Goal: Task Accomplishment & Management: Use online tool/utility

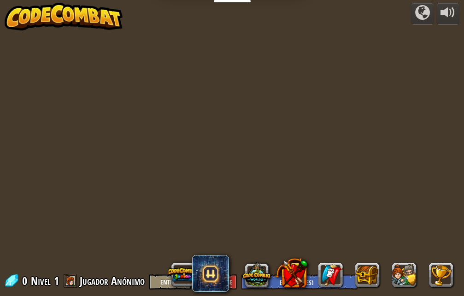
select select "es-ES"
click at [200, 173] on div at bounding box center [236, 148] width 426 height 296
click at [201, 173] on div at bounding box center [236, 148] width 426 height 296
click at [366, 281] on button at bounding box center [367, 274] width 25 height 25
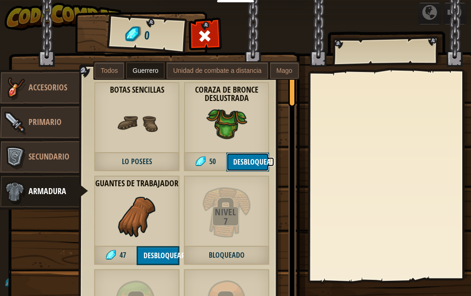
click at [244, 154] on button "Desbloquear" at bounding box center [248, 161] width 43 height 19
click at [244, 158] on button "Desbloquear" at bounding box center [248, 161] width 43 height 19
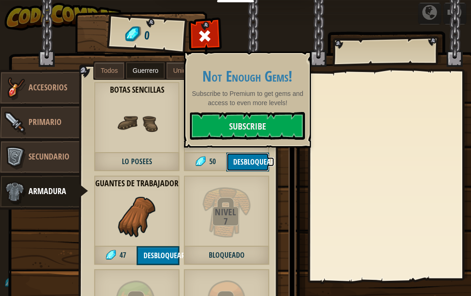
click at [245, 157] on button "Desbloquear" at bounding box center [248, 161] width 43 height 19
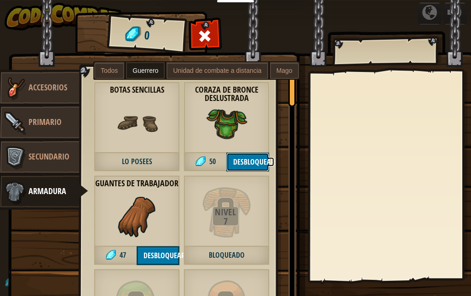
click at [244, 158] on button "Desbloquear" at bounding box center [248, 161] width 43 height 19
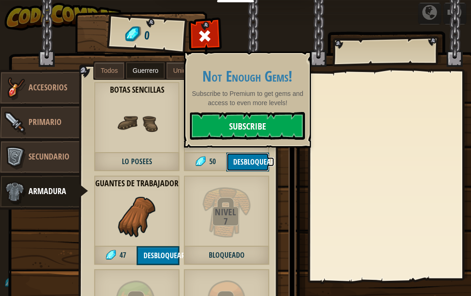
select select "es-ES"
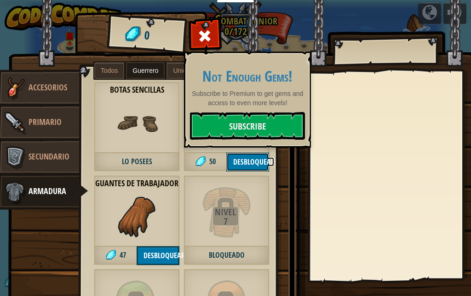
click at [241, 169] on button "Desbloquear" at bounding box center [248, 161] width 43 height 19
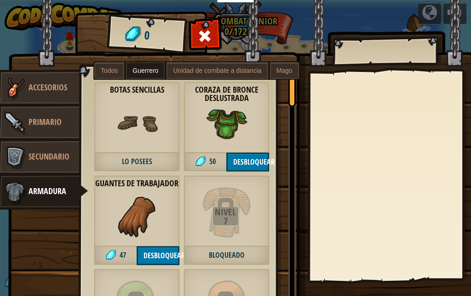
click at [200, 34] on span at bounding box center [205, 36] width 15 height 15
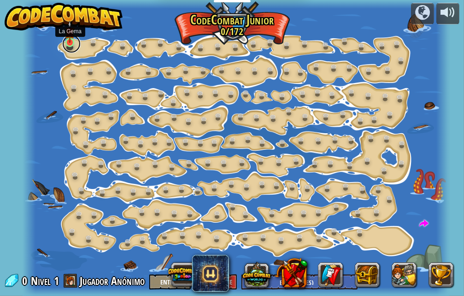
click at [74, 47] on link at bounding box center [71, 44] width 18 height 18
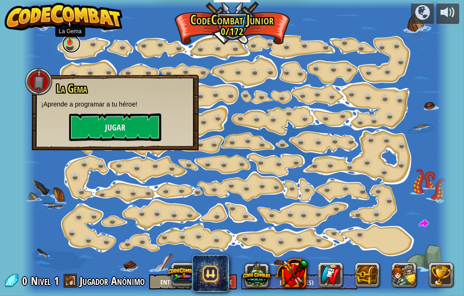
click at [74, 47] on link at bounding box center [71, 44] width 18 height 18
click at [100, 122] on button "Jugar" at bounding box center [115, 127] width 92 height 28
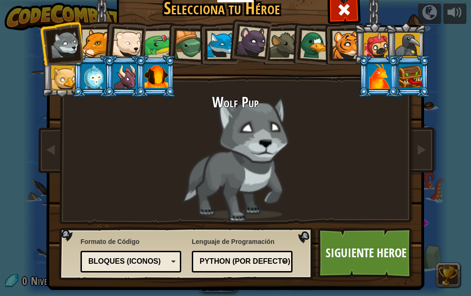
click at [227, 42] on li at bounding box center [250, 40] width 46 height 46
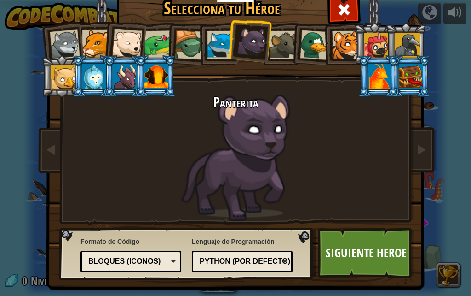
click at [280, 48] on div at bounding box center [284, 45] width 28 height 28
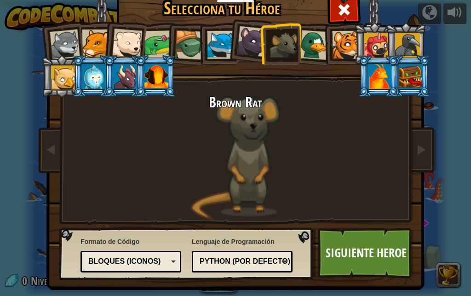
click at [314, 50] on div at bounding box center [315, 45] width 30 height 30
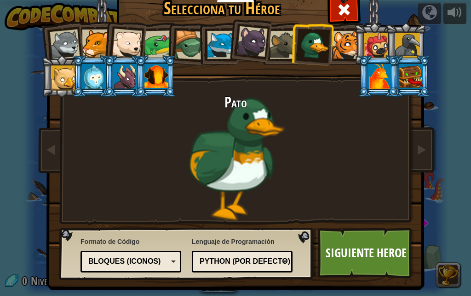
click at [339, 53] on div at bounding box center [346, 45] width 28 height 28
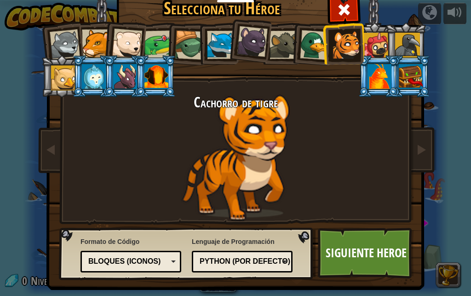
click at [120, 75] on div at bounding box center [125, 76] width 24 height 25
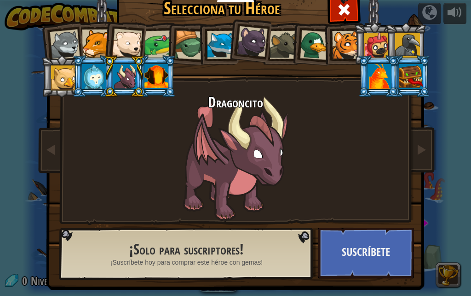
click at [86, 73] on div at bounding box center [94, 76] width 24 height 25
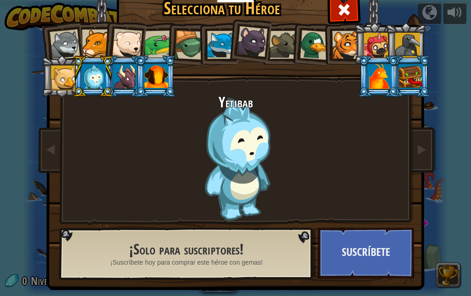
click at [68, 67] on div at bounding box center [63, 77] width 25 height 25
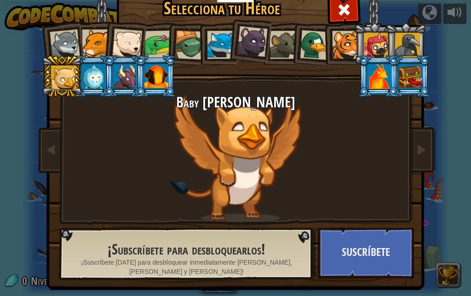
drag, startPoint x: 56, startPoint y: 53, endPoint x: 66, endPoint y: 52, distance: 10.7
click at [57, 53] on div at bounding box center [65, 44] width 30 height 30
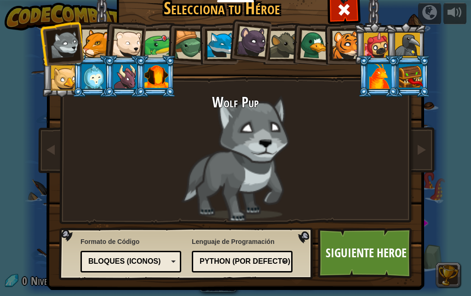
drag, startPoint x: 87, startPoint y: 37, endPoint x: 88, endPoint y: 42, distance: 5.1
click at [87, 37] on div at bounding box center [96, 43] width 28 height 28
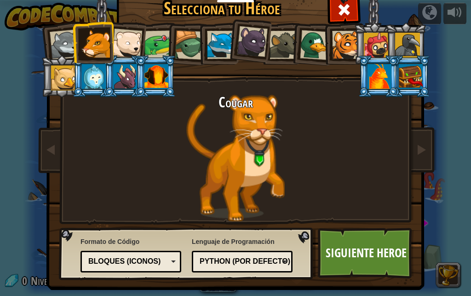
click at [404, 46] on div at bounding box center [408, 45] width 25 height 25
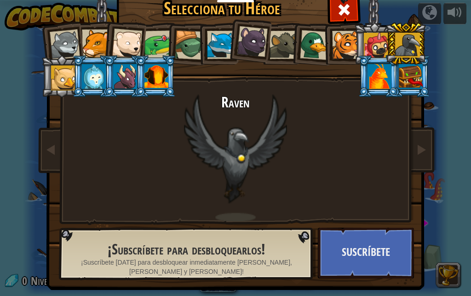
click at [372, 70] on div at bounding box center [380, 76] width 24 height 25
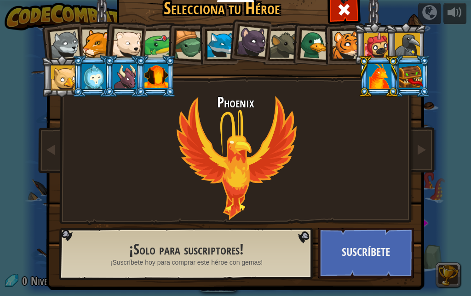
click at [411, 87] on div at bounding box center [411, 76] width 24 height 25
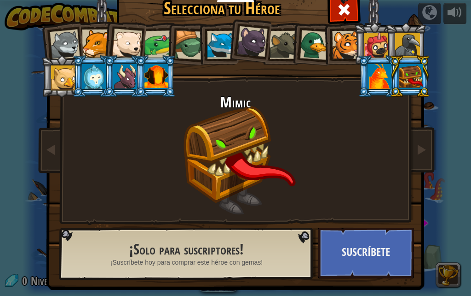
click at [369, 76] on div at bounding box center [380, 76] width 24 height 25
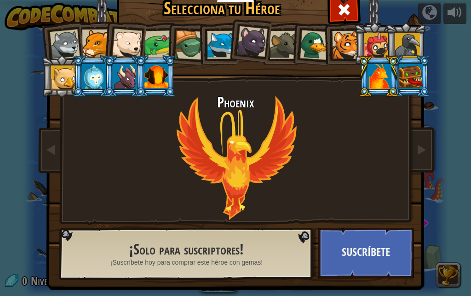
drag, startPoint x: 90, startPoint y: 41, endPoint x: 93, endPoint y: 45, distance: 4.7
click at [91, 42] on div at bounding box center [96, 43] width 28 height 28
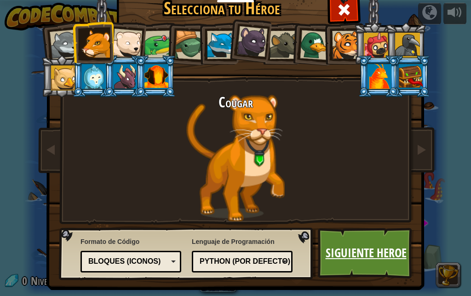
click at [336, 249] on link "Siguiente Heroe" at bounding box center [366, 252] width 96 height 51
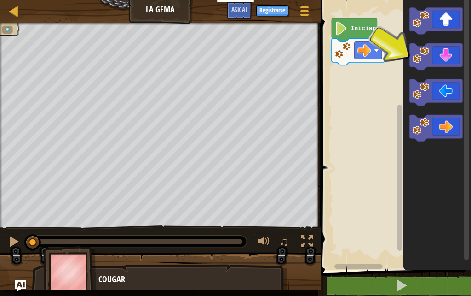
click at [159, 111] on div "Mapa La Gema Menú del Juego Registrarse Ask AI 1 הההההההההההההההההההההההההההההה…" at bounding box center [235, 148] width 471 height 296
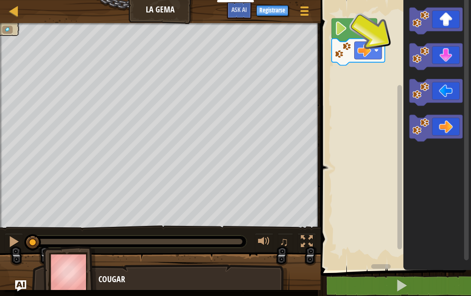
click at [357, 37] on icon "Espacio de trabajo de Blockly" at bounding box center [355, 29] width 46 height 23
click at [358, 37] on icon "Espacio de trabajo de Blockly" at bounding box center [355, 29] width 46 height 23
click at [352, 36] on icon "Espacio de trabajo de Blockly" at bounding box center [355, 29] width 46 height 23
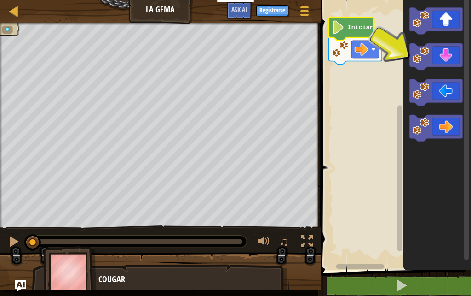
click at [348, 35] on icon "Espacio de trabajo de Blockly" at bounding box center [352, 28] width 46 height 23
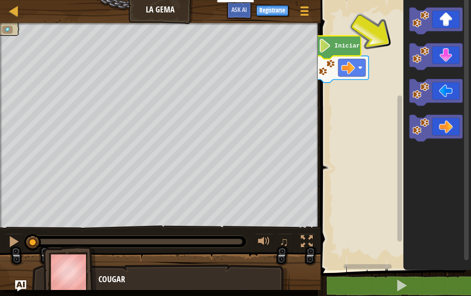
click at [337, 46] on text "Iniciar" at bounding box center [347, 45] width 25 height 7
click at [337, 48] on text "Iniciar" at bounding box center [347, 45] width 25 height 7
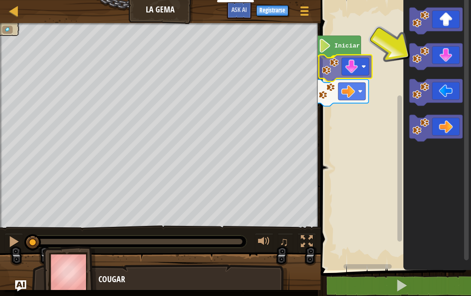
click at [338, 72] on div "Iniciar" at bounding box center [394, 132] width 153 height 274
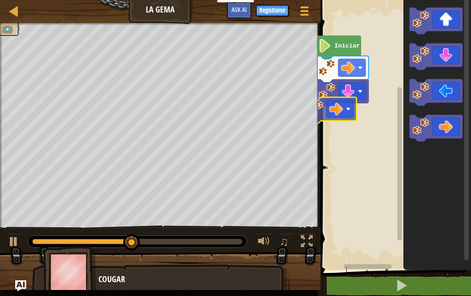
click at [340, 121] on div "Iniciar" at bounding box center [394, 132] width 153 height 274
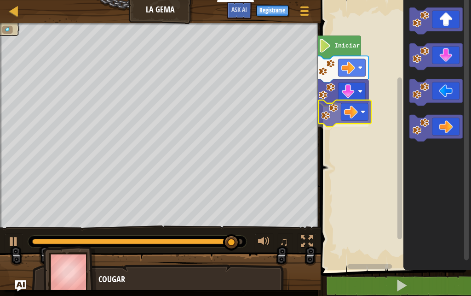
click at [343, 126] on div "Iniciar" at bounding box center [394, 132] width 153 height 274
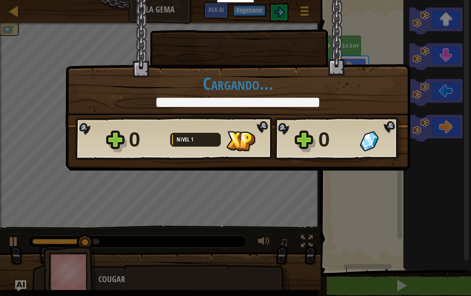
click at [335, 74] on div "Cargando..." at bounding box center [238, 90] width 326 height 33
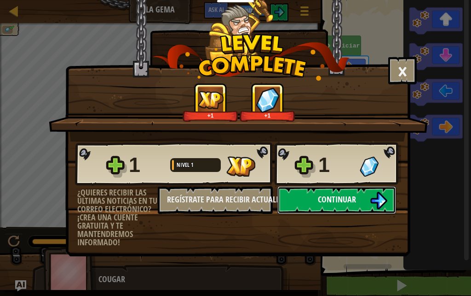
click at [316, 190] on button "Continuar" at bounding box center [337, 200] width 119 height 28
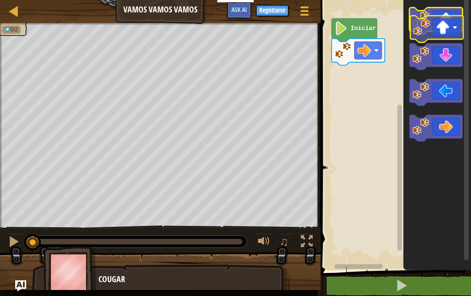
click at [434, 29] on icon "Espacio de trabajo de Blockly" at bounding box center [436, 20] width 53 height 27
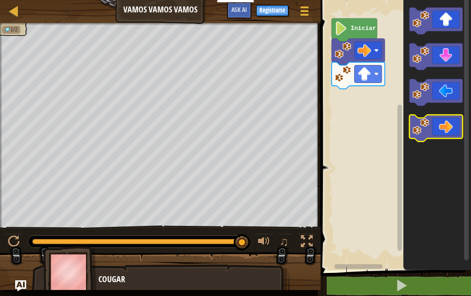
click at [435, 130] on icon "Espacio de trabajo de Blockly" at bounding box center [436, 128] width 53 height 27
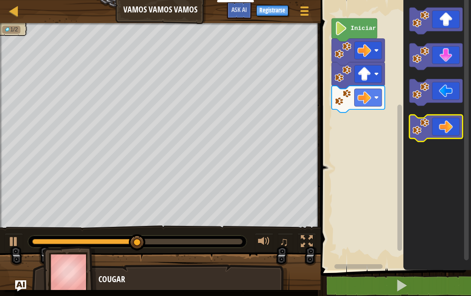
click at [414, 120] on image "Espacio de trabajo de Blockly" at bounding box center [421, 126] width 17 height 17
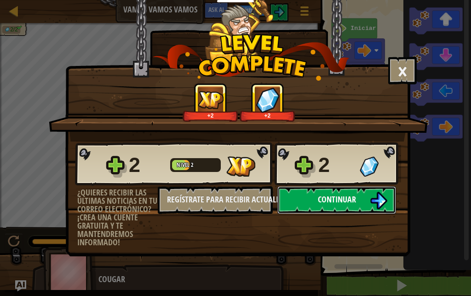
click at [349, 200] on span "Continuar" at bounding box center [337, 199] width 38 height 12
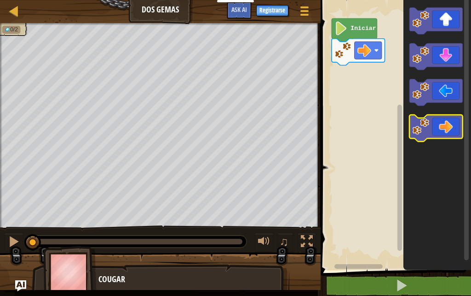
click at [446, 122] on icon "Espacio de trabajo de Blockly" at bounding box center [436, 128] width 53 height 27
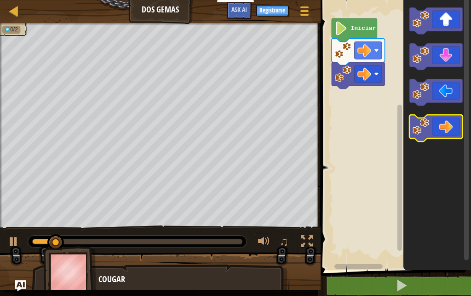
click at [442, 122] on icon "Espacio de trabajo de Blockly" at bounding box center [436, 128] width 53 height 27
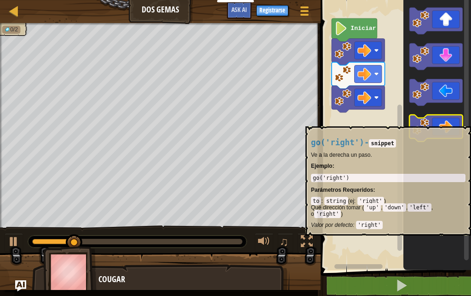
click at [441, 122] on icon "Espacio de trabajo de Blockly" at bounding box center [436, 128] width 53 height 27
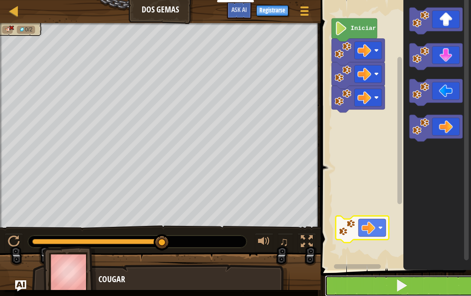
click at [374, 291] on button at bounding box center [401, 285] width 153 height 21
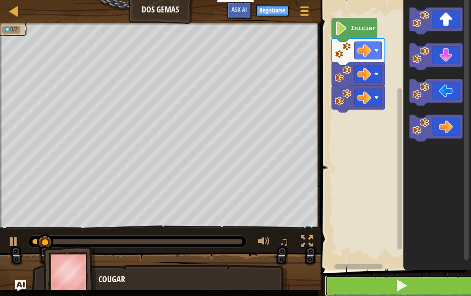
click at [350, 285] on button at bounding box center [401, 285] width 153 height 21
click at [350, 283] on button at bounding box center [401, 285] width 153 height 21
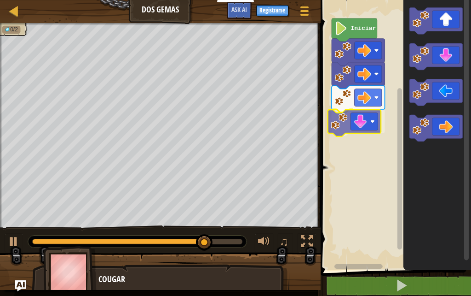
click at [362, 118] on div "Iniciar" at bounding box center [394, 132] width 153 height 274
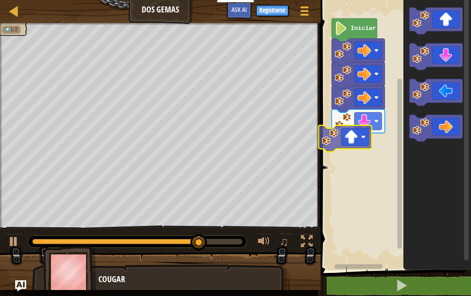
click at [356, 133] on div "Iniciar" at bounding box center [394, 132] width 153 height 274
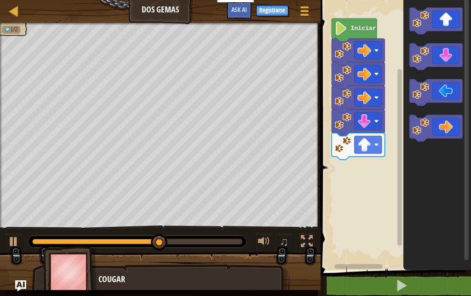
click at [342, 174] on div "Iniciar" at bounding box center [394, 132] width 153 height 274
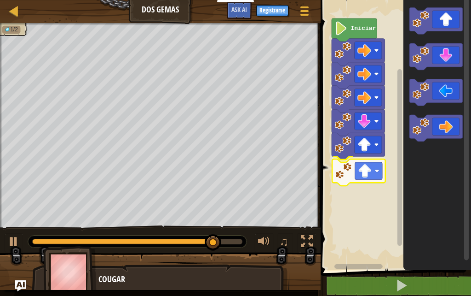
click at [358, 170] on div "Iniciar" at bounding box center [394, 132] width 153 height 274
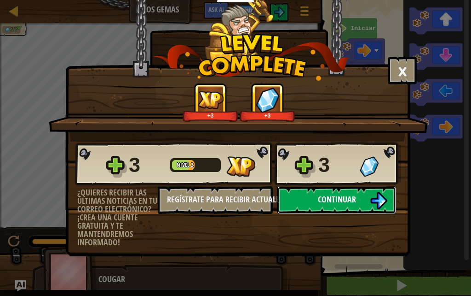
click at [368, 205] on button "Continuar" at bounding box center [337, 200] width 119 height 28
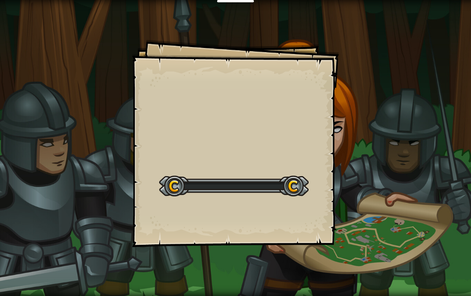
click at [367, 199] on div "Goals Start Level Error al cargar desde el servidor. Intenta refrescar la págin…" at bounding box center [235, 148] width 471 height 296
click at [369, 191] on div "Goals Start Level Error al cargar desde el servidor. Intenta refrescar la págin…" at bounding box center [235, 148] width 471 height 296
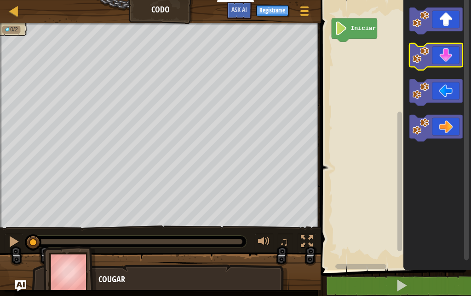
click at [460, 58] on icon "Espacio de trabajo de Blockly" at bounding box center [436, 56] width 53 height 27
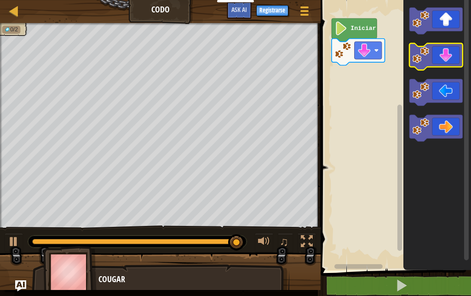
click at [449, 57] on icon "Espacio de trabajo de Blockly" at bounding box center [436, 56] width 53 height 27
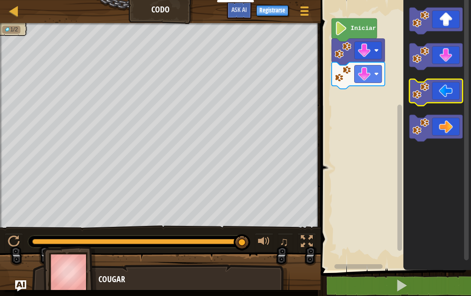
click at [444, 92] on icon "Espacio de trabajo de Blockly" at bounding box center [436, 92] width 53 height 27
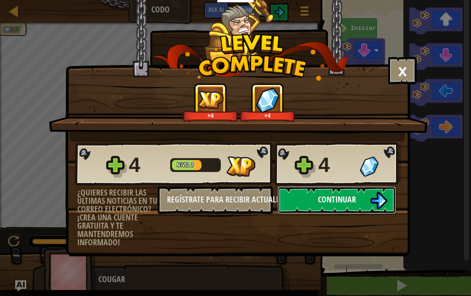
click at [352, 193] on span "Continuar" at bounding box center [337, 199] width 38 height 12
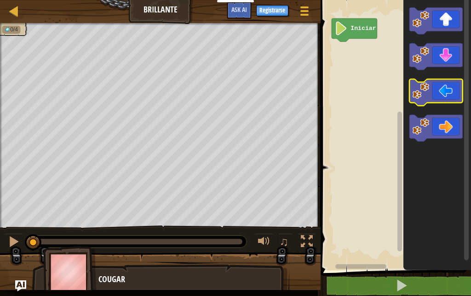
click at [437, 92] on icon "Espacio de trabajo de Blockly" at bounding box center [436, 92] width 53 height 27
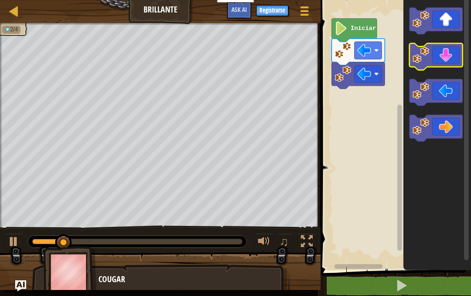
click at [446, 55] on icon "Espacio de trabajo de Blockly" at bounding box center [436, 56] width 53 height 27
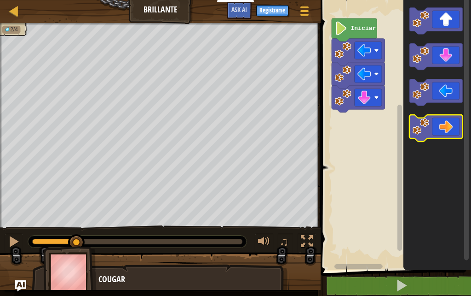
click at [440, 122] on icon "Espacio de trabajo de Blockly" at bounding box center [436, 128] width 53 height 27
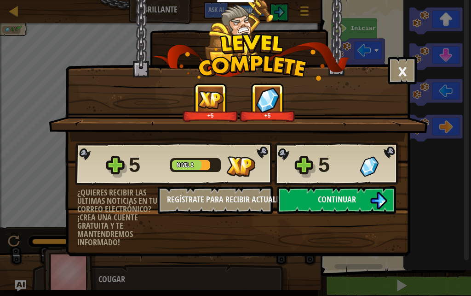
click at [307, 163] on div "5 Nivel 2 5" at bounding box center [238, 164] width 326 height 44
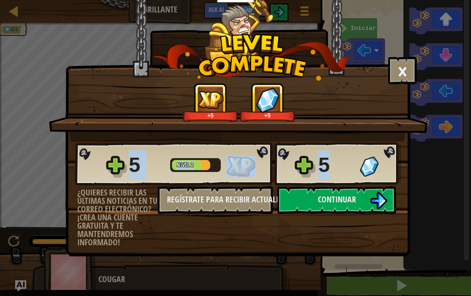
click at [307, 163] on div "5 Nivel 2 5" at bounding box center [238, 164] width 326 height 44
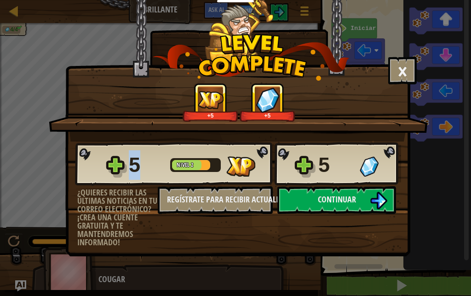
click at [307, 163] on div "5 Nivel 2 5" at bounding box center [238, 164] width 326 height 44
click at [300, 164] on div "5 Nivel 2 5" at bounding box center [238, 164] width 326 height 44
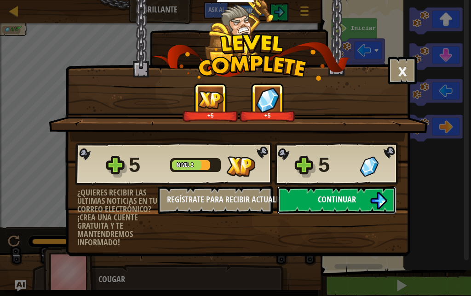
click at [308, 202] on button "Continuar" at bounding box center [337, 200] width 119 height 28
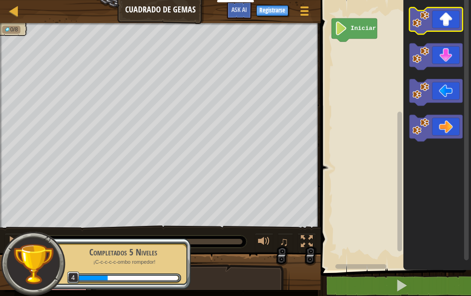
click at [449, 19] on icon "Espacio de trabajo de Blockly" at bounding box center [436, 20] width 53 height 27
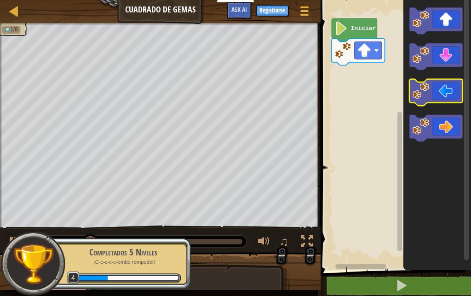
click at [441, 93] on icon "Espacio de trabajo de Blockly" at bounding box center [436, 92] width 53 height 27
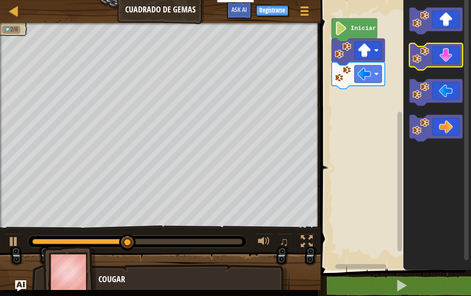
click at [445, 60] on icon "Espacio de trabajo de Blockly" at bounding box center [436, 56] width 53 height 27
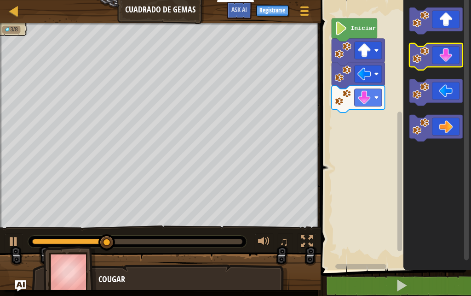
click at [449, 57] on icon "Espacio de trabajo de Blockly" at bounding box center [436, 56] width 53 height 27
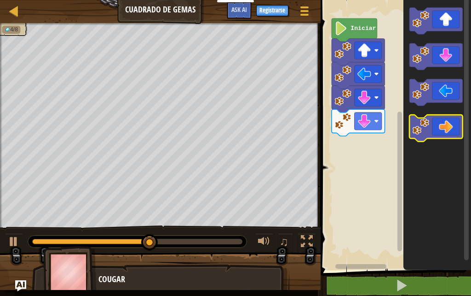
click at [448, 123] on icon "Espacio de trabajo de Blockly" at bounding box center [436, 128] width 53 height 27
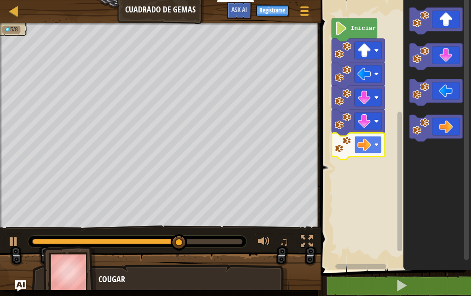
click at [374, 145] on rect "Espacio de trabajo de Blockly" at bounding box center [368, 144] width 27 height 17
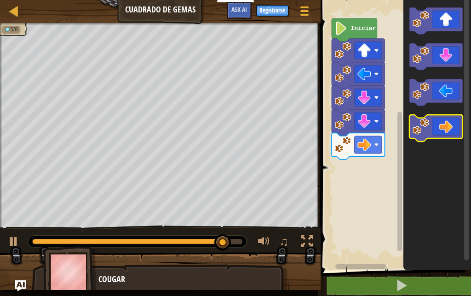
click at [448, 126] on icon "Espacio de trabajo de Blockly" at bounding box center [436, 128] width 53 height 27
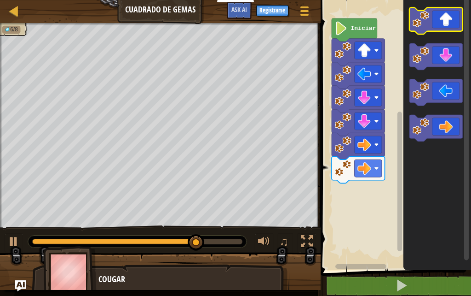
click at [445, 20] on icon "Espacio de trabajo de Blockly" at bounding box center [436, 20] width 53 height 27
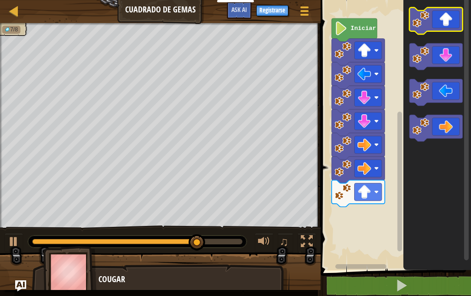
click at [444, 26] on icon "Espacio de trabajo de Blockly" at bounding box center [436, 20] width 53 height 27
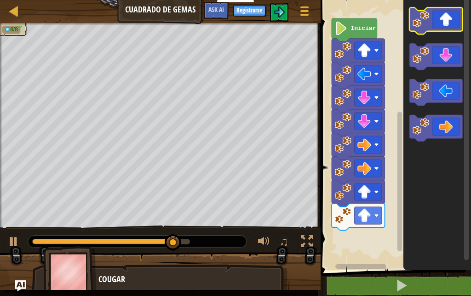
click at [447, 25] on icon "Espacio de trabajo de Blockly" at bounding box center [436, 20] width 53 height 27
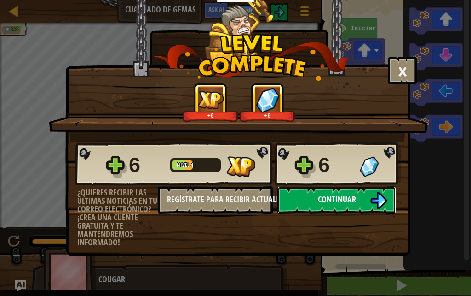
click at [335, 193] on span "Continuar" at bounding box center [337, 199] width 38 height 12
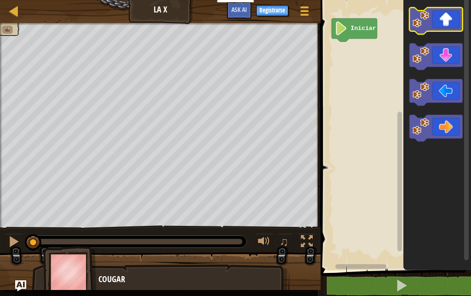
click at [443, 22] on icon "Espacio de trabajo de Blockly" at bounding box center [436, 20] width 53 height 27
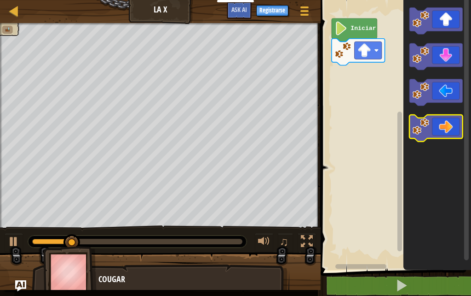
click at [442, 128] on icon "Espacio de trabajo de Blockly" at bounding box center [436, 128] width 53 height 27
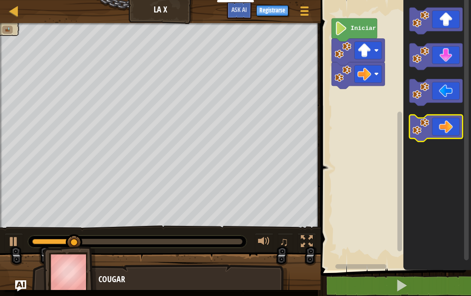
click at [442, 128] on icon "Espacio de trabajo de Blockly" at bounding box center [436, 128] width 53 height 27
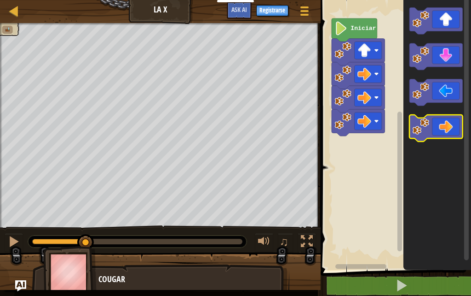
click at [442, 128] on icon "Espacio de trabajo de Blockly" at bounding box center [436, 128] width 53 height 27
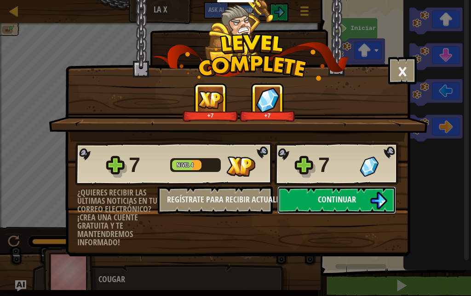
click at [338, 196] on span "Continuar" at bounding box center [337, 199] width 38 height 12
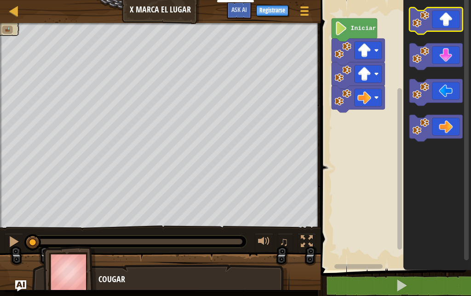
click at [443, 20] on icon "Espacio de trabajo de Blockly" at bounding box center [436, 20] width 53 height 27
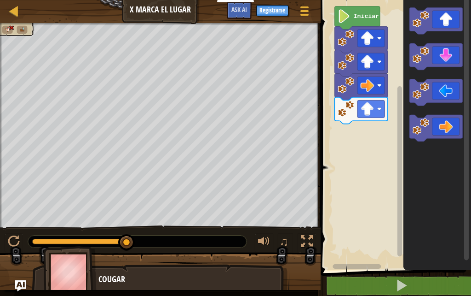
click at [341, 124] on rect "Espacio de trabajo de Blockly" at bounding box center [394, 132] width 153 height 274
click at [373, 207] on rect "Espacio de trabajo de Blockly" at bounding box center [394, 132] width 153 height 274
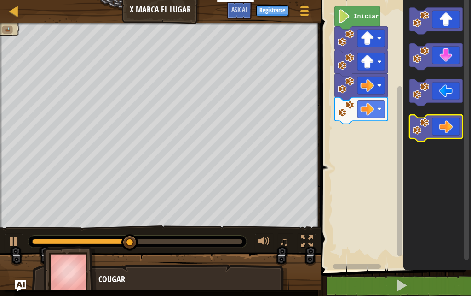
click at [437, 120] on icon "Espacio de trabajo de Blockly" at bounding box center [436, 128] width 53 height 27
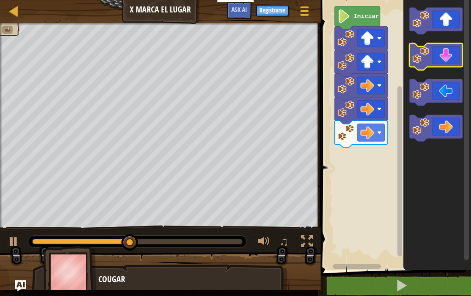
click at [451, 55] on icon "Espacio de trabajo de Blockly" at bounding box center [436, 56] width 53 height 27
click at [451, 59] on icon "Espacio de trabajo de Blockly" at bounding box center [436, 56] width 53 height 27
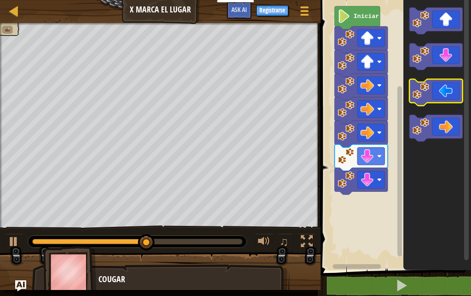
click at [448, 99] on icon "Espacio de trabajo de Blockly" at bounding box center [436, 92] width 53 height 27
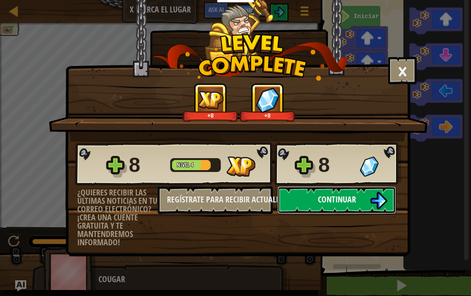
drag, startPoint x: 361, startPoint y: 204, endPoint x: 361, endPoint y: 212, distance: 8.8
click at [361, 212] on button "Continuar" at bounding box center [337, 200] width 119 height 28
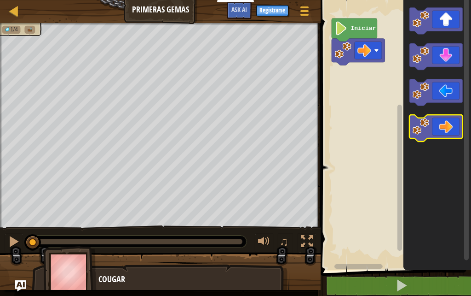
click at [445, 131] on icon "Espacio de trabajo de Blockly" at bounding box center [436, 128] width 53 height 27
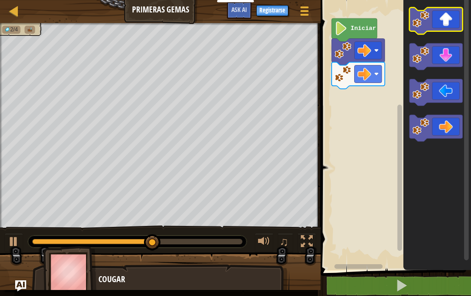
click at [430, 23] on g "Espacio de trabajo de Blockly" at bounding box center [436, 20] width 53 height 27
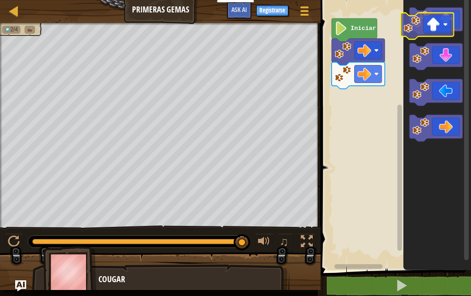
click at [394, 31] on div "Iniciar" at bounding box center [394, 132] width 153 height 274
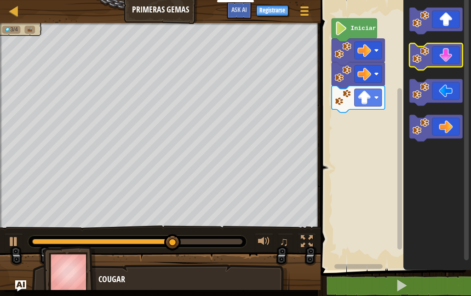
click at [457, 61] on icon "Espacio de trabajo de Blockly" at bounding box center [436, 56] width 53 height 27
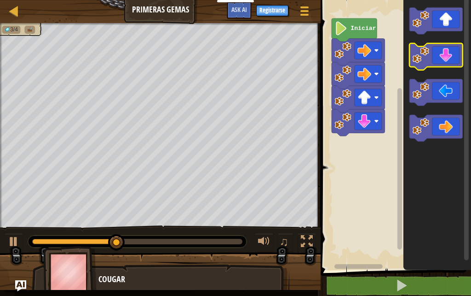
click at [454, 63] on icon "Espacio de trabajo de Blockly" at bounding box center [436, 56] width 53 height 27
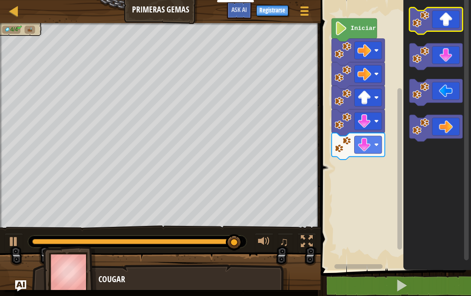
click at [448, 20] on icon "Espacio de trabajo de Blockly" at bounding box center [436, 20] width 53 height 27
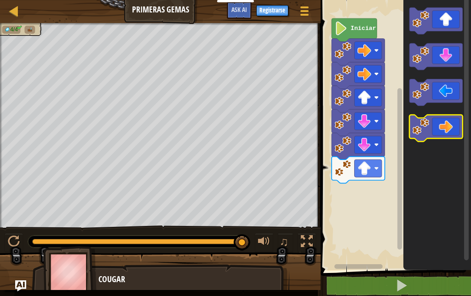
click at [435, 125] on icon "Espacio de trabajo de Blockly" at bounding box center [436, 128] width 53 height 27
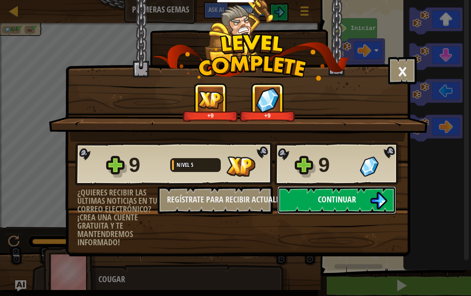
click at [383, 201] on img at bounding box center [378, 200] width 17 height 17
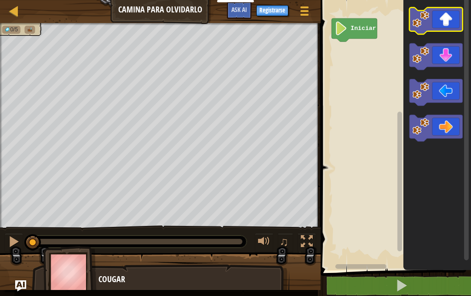
click at [451, 21] on icon "Espacio de trabajo de Blockly" at bounding box center [436, 20] width 53 height 27
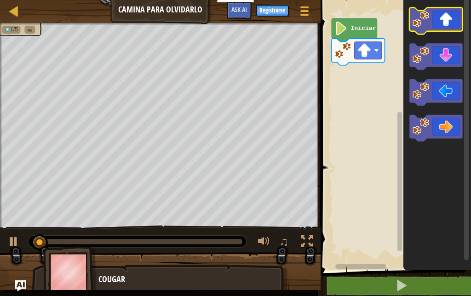
click at [451, 21] on icon "Espacio de trabajo de Blockly" at bounding box center [436, 20] width 53 height 27
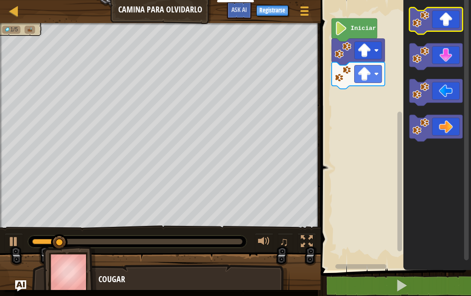
click at [451, 21] on icon "Espacio de trabajo de Blockly" at bounding box center [436, 20] width 53 height 27
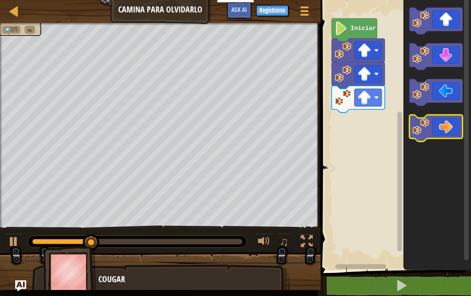
click at [442, 124] on icon "Espacio de trabajo de Blockly" at bounding box center [436, 128] width 53 height 27
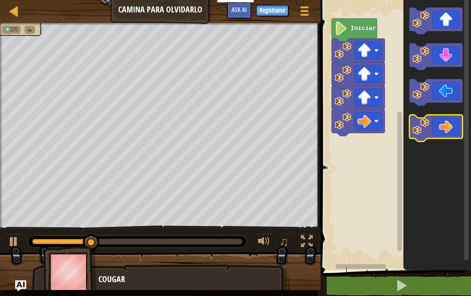
click at [440, 120] on icon "Espacio de trabajo de Blockly" at bounding box center [436, 128] width 53 height 27
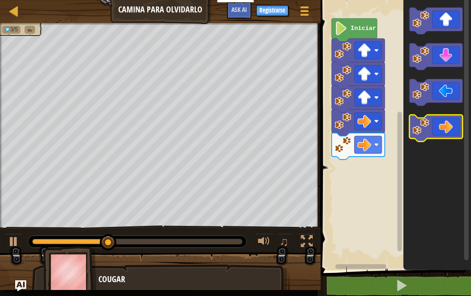
click at [442, 121] on icon "Espacio de trabajo de Blockly" at bounding box center [436, 128] width 53 height 27
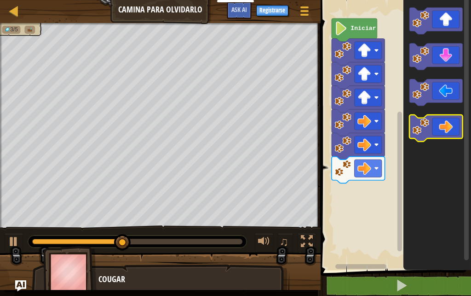
click at [447, 129] on icon "Espacio de trabajo de Blockly" at bounding box center [436, 128] width 53 height 27
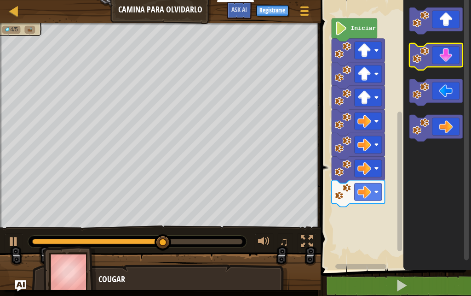
click at [453, 61] on icon "Espacio de trabajo de Blockly" at bounding box center [436, 56] width 53 height 27
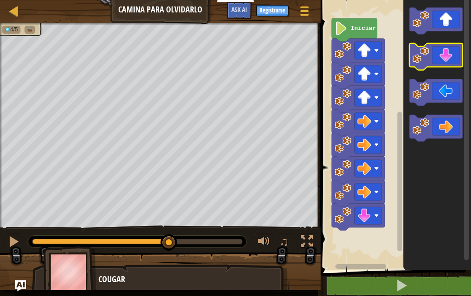
click at [442, 66] on icon "Espacio de trabajo de Blockly" at bounding box center [436, 56] width 53 height 27
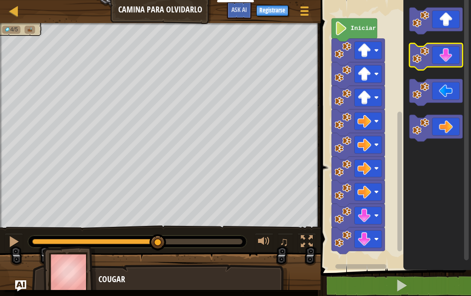
click at [442, 66] on icon "Espacio de trabajo de Blockly" at bounding box center [436, 56] width 53 height 27
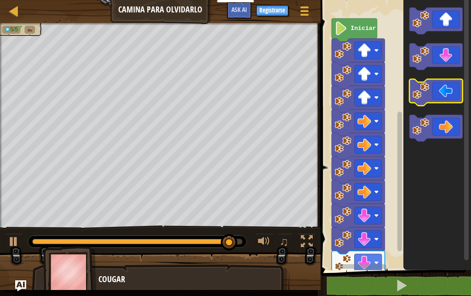
click at [443, 89] on icon "Espacio de trabajo de Blockly" at bounding box center [436, 92] width 53 height 27
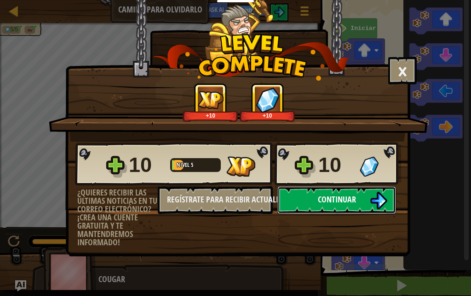
click at [346, 192] on button "Continuar" at bounding box center [337, 200] width 119 height 28
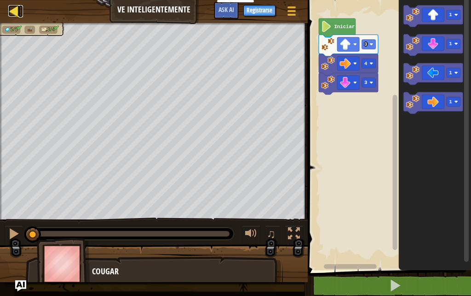
click at [12, 5] on div at bounding box center [14, 11] width 12 height 12
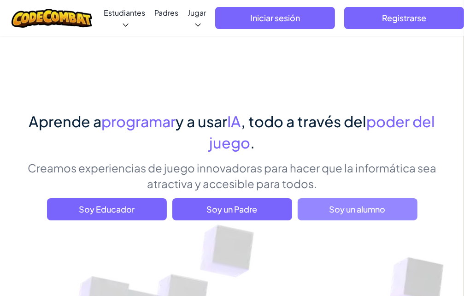
click at [339, 212] on span "Soy un alumno" at bounding box center [357, 209] width 120 height 22
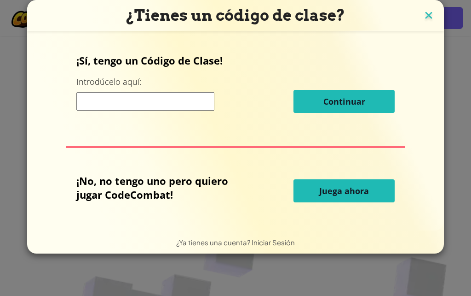
click at [425, 20] on img at bounding box center [429, 16] width 12 height 14
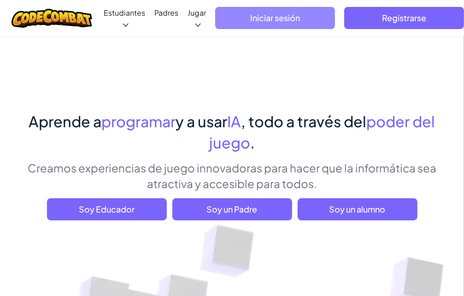
click at [246, 28] on span "Iniciar sesión" at bounding box center [275, 18] width 120 height 22
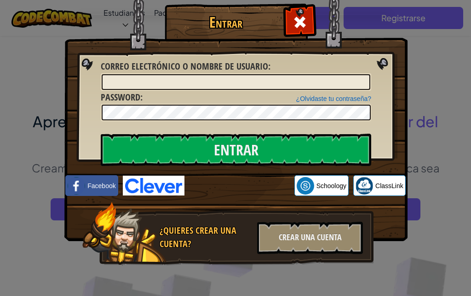
click at [279, 25] on h1 "Entrar" at bounding box center [225, 22] width 117 height 16
click at [287, 24] on div at bounding box center [299, 20] width 29 height 29
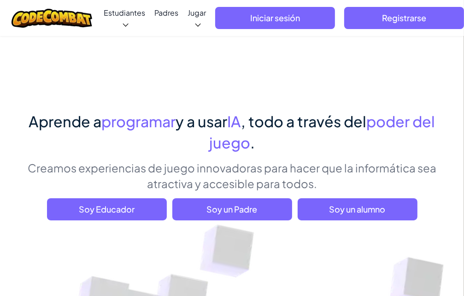
drag, startPoint x: 132, startPoint y: 107, endPoint x: 152, endPoint y: 130, distance: 31.0
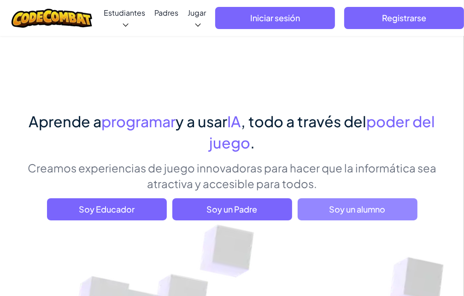
click at [361, 204] on span "Soy un alumno" at bounding box center [357, 209] width 120 height 22
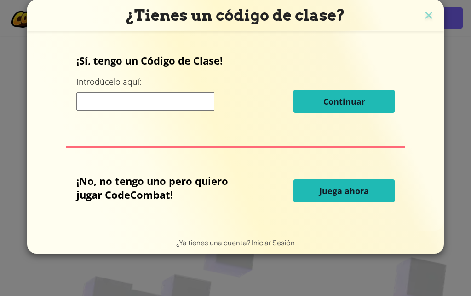
click at [134, 102] on input at bounding box center [145, 101] width 138 height 18
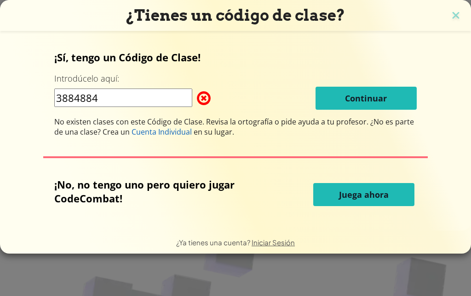
type input "3884884"
click at [360, 201] on button "Juega ahora" at bounding box center [364, 194] width 101 height 23
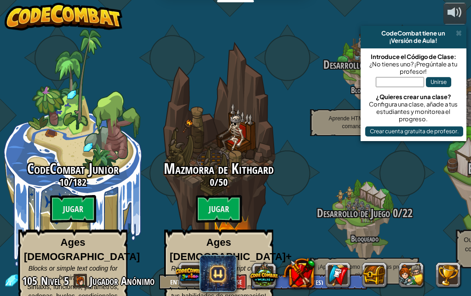
select select "es-ES"
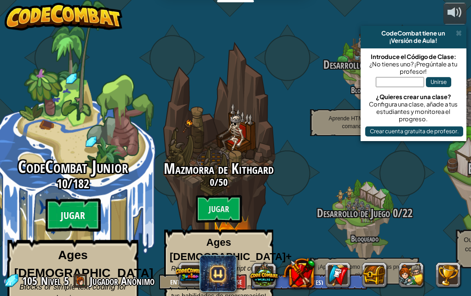
click at [88, 198] on btn "Jugar" at bounding box center [73, 214] width 55 height 33
select select "es-ES"
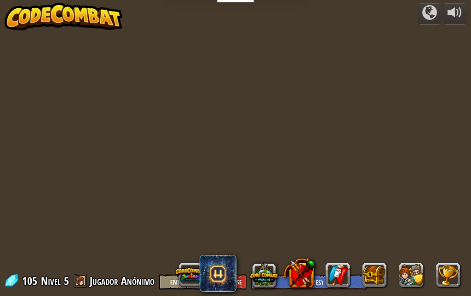
select select "es-ES"
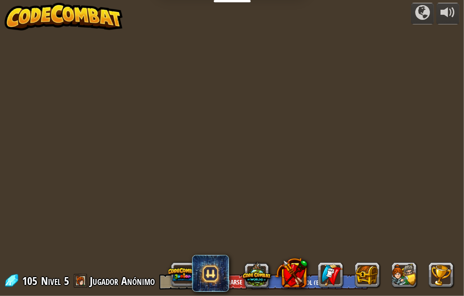
select select "es-ES"
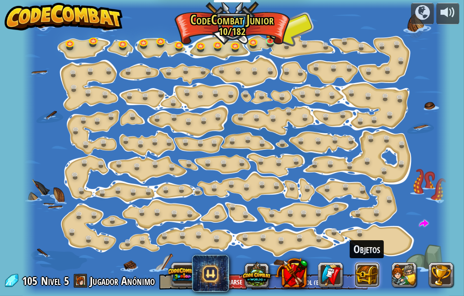
click at [361, 271] on button at bounding box center [367, 274] width 25 height 25
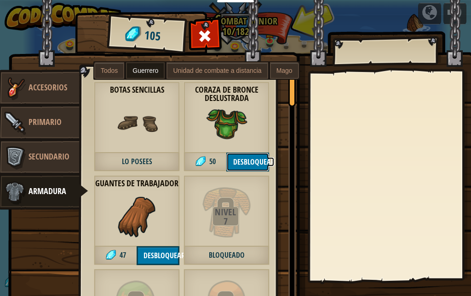
click at [250, 157] on button "Desbloquear" at bounding box center [248, 161] width 43 height 19
click at [250, 162] on button "Confirmar" at bounding box center [248, 161] width 43 height 19
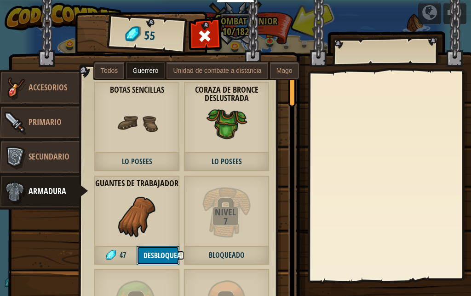
drag, startPoint x: 169, startPoint y: 247, endPoint x: 164, endPoint y: 248, distance: 5.7
click at [169, 247] on button "Desbloquear" at bounding box center [158, 255] width 43 height 19
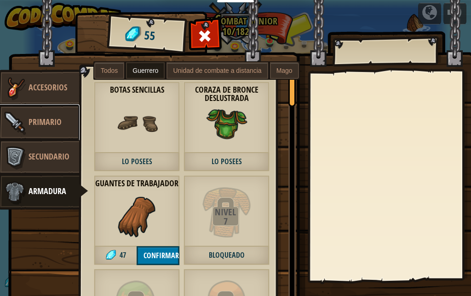
click at [76, 119] on link "Primario" at bounding box center [39, 122] width 82 height 37
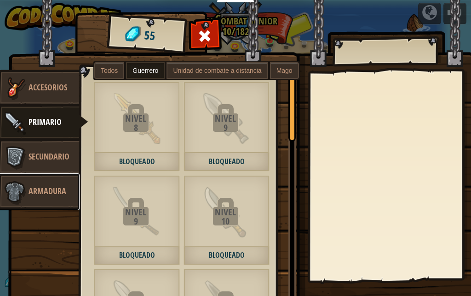
click at [63, 186] on span "Armadura" at bounding box center [48, 191] width 38 height 12
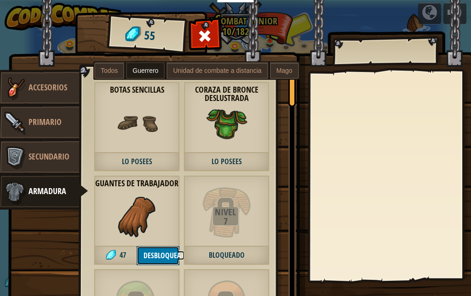
drag, startPoint x: 165, startPoint y: 253, endPoint x: 163, endPoint y: 249, distance: 5.0
click at [164, 250] on button "Desbloquear" at bounding box center [158, 255] width 43 height 19
drag, startPoint x: 210, startPoint y: 31, endPoint x: 211, endPoint y: 36, distance: 5.1
click at [210, 34] on span at bounding box center [205, 36] width 15 height 15
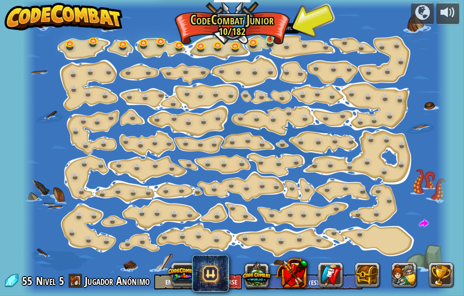
click at [272, 40] on div at bounding box center [270, 39] width 9 height 9
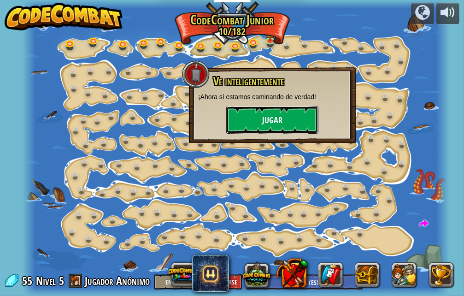
drag, startPoint x: 297, startPoint y: 114, endPoint x: 293, endPoint y: 109, distance: 7.2
click at [293, 109] on button "Jugar" at bounding box center [272, 120] width 92 height 28
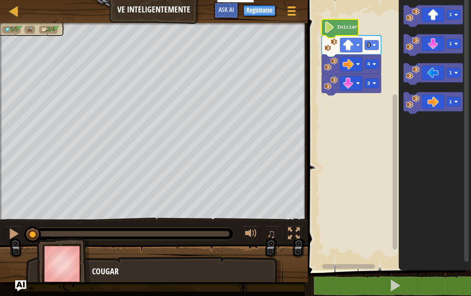
click at [350, 32] on icon "Espacio de trabajo de Blockly" at bounding box center [340, 28] width 37 height 19
click at [342, 33] on icon "Espacio de trabajo de Blockly" at bounding box center [340, 28] width 37 height 19
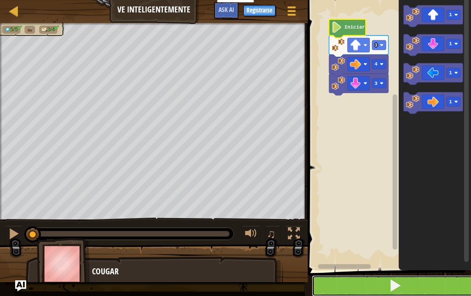
click at [419, 284] on button at bounding box center [395, 285] width 166 height 21
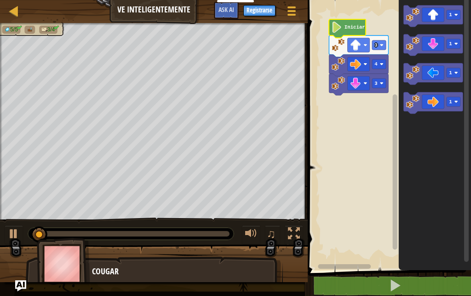
click at [343, 29] on icon "Espacio de trabajo de Blockly" at bounding box center [348, 28] width 37 height 19
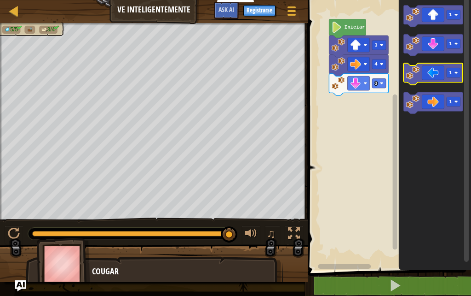
click at [424, 73] on icon "Espacio de trabajo de Blockly" at bounding box center [433, 74] width 59 height 22
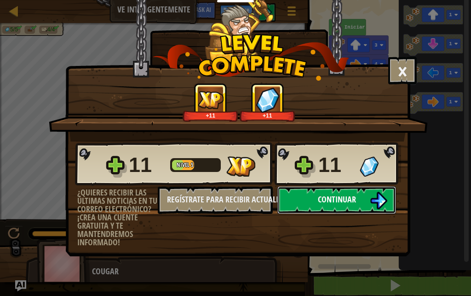
click at [363, 195] on button "Continuar" at bounding box center [337, 200] width 119 height 28
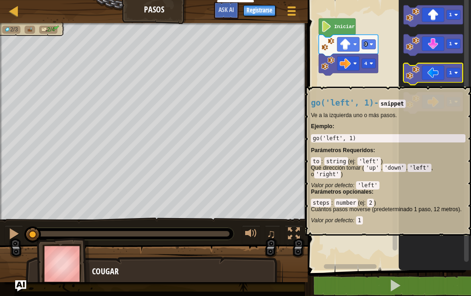
click at [425, 81] on icon "Espacio de trabajo de Blockly" at bounding box center [433, 74] width 59 height 22
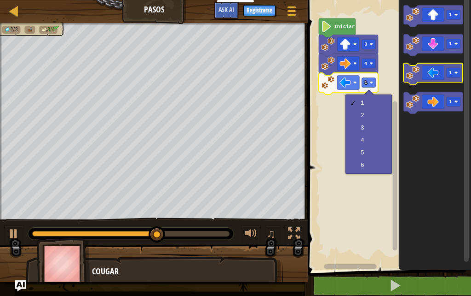
click at [420, 78] on icon "Espacio de trabajo de Blockly" at bounding box center [433, 74] width 59 height 22
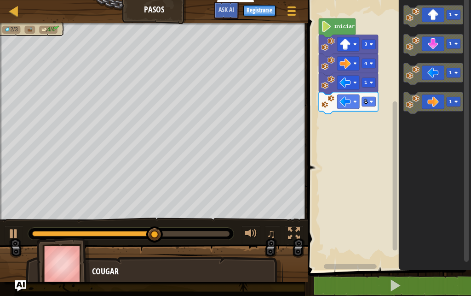
click at [425, 97] on icon "Espacio de trabajo de Blockly" at bounding box center [433, 103] width 59 height 22
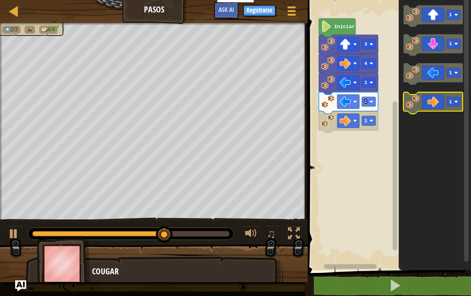
click at [426, 101] on icon "Espacio de trabajo de Blockly" at bounding box center [433, 103] width 59 height 22
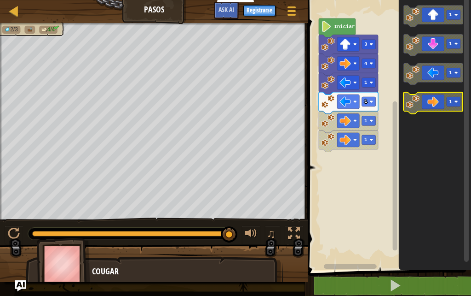
click at [435, 106] on icon "Espacio de trabajo de Blockly" at bounding box center [433, 103] width 59 height 22
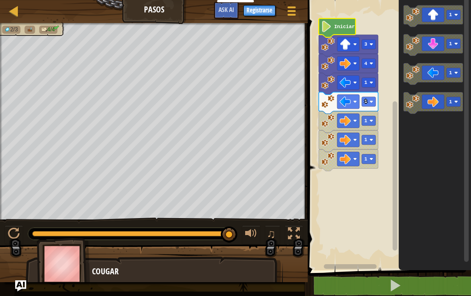
click at [333, 30] on icon "Espacio de trabajo de Blockly" at bounding box center [337, 27] width 37 height 19
click at [332, 29] on g "Iniciar 3 4 1 1 1 1 1" at bounding box center [348, 94] width 59 height 152
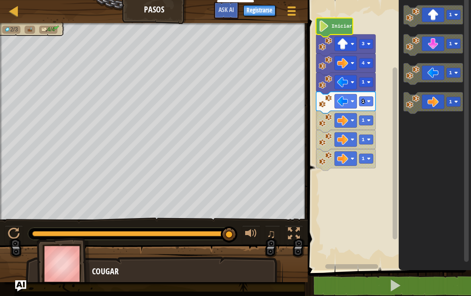
click at [328, 29] on image "Espacio de trabajo de Blockly" at bounding box center [324, 26] width 11 height 11
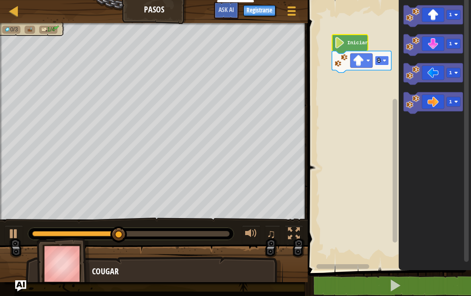
click at [380, 63] on text "1" at bounding box center [379, 61] width 3 height 6
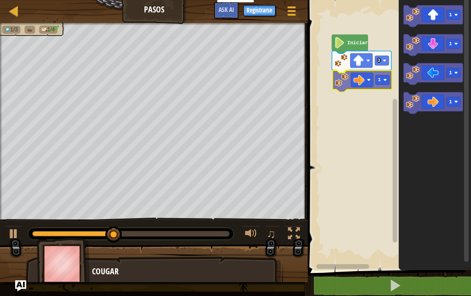
click at [363, 85] on div "Iniciar 3 1 1 1 1 1 1" at bounding box center [388, 132] width 166 height 274
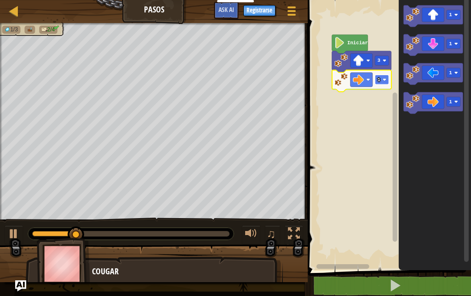
click at [382, 81] on rect "Espacio de trabajo de Blockly" at bounding box center [383, 80] width 14 height 10
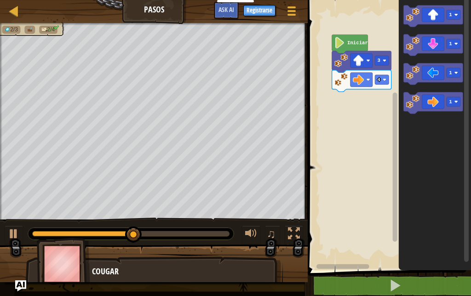
click at [374, 70] on div "Iniciar 3 4 1 1 1 1" at bounding box center [388, 132] width 166 height 274
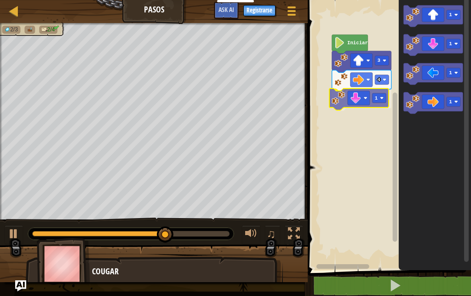
click at [343, 101] on div "Iniciar 3 4 1 1 1 1 1 1" at bounding box center [388, 132] width 166 height 274
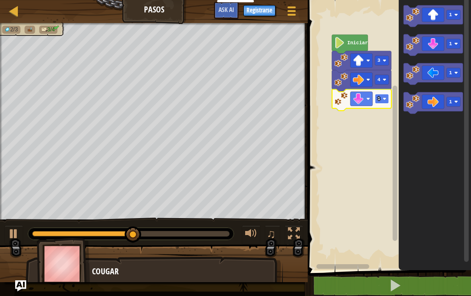
click at [381, 97] on rect "Espacio de trabajo de Blockly" at bounding box center [383, 99] width 14 height 10
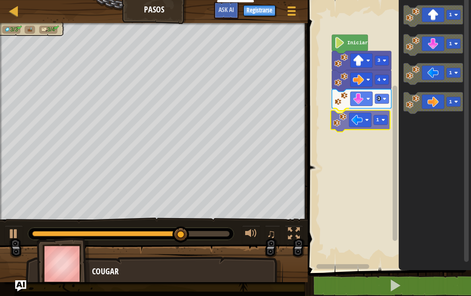
click at [347, 122] on div "Iniciar 3 4 3 1 1 1 1 1 1" at bounding box center [388, 132] width 166 height 274
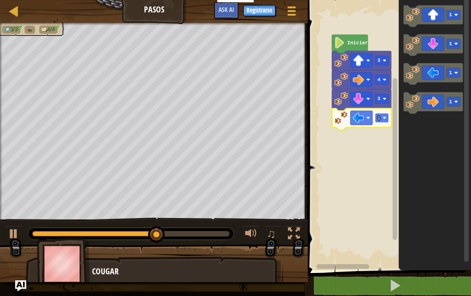
click at [381, 120] on g "1" at bounding box center [383, 118] width 14 height 10
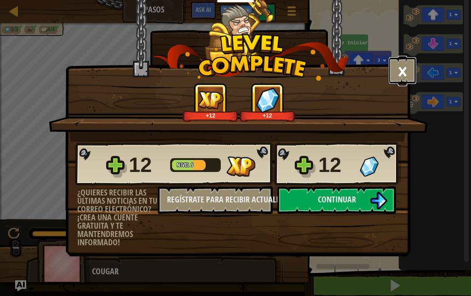
click at [396, 77] on button "×" at bounding box center [403, 71] width 29 height 28
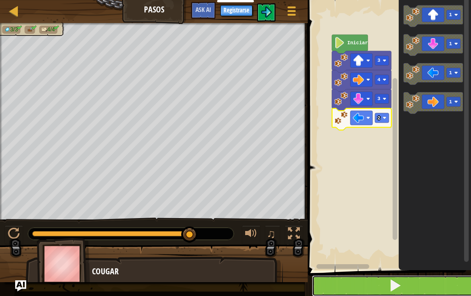
click at [373, 283] on button at bounding box center [395, 285] width 166 height 21
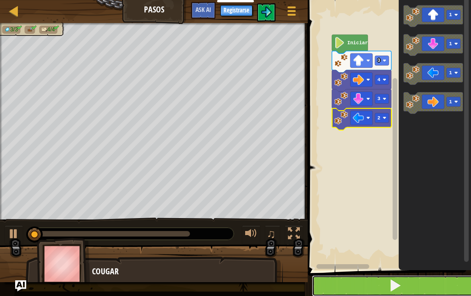
click at [369, 286] on button at bounding box center [395, 285] width 166 height 21
click at [369, 282] on button at bounding box center [395, 285] width 166 height 21
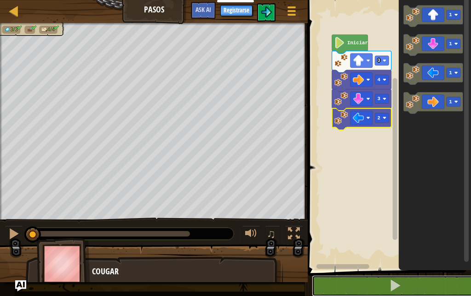
drag, startPoint x: 369, startPoint y: 282, endPoint x: 362, endPoint y: 264, distance: 19.2
click at [362, 264] on div "1 2 3 go ( 'up' , 3 ) go ( 'right' , 4 ) הההההההההההההההההההההההההההההההההההההה…" at bounding box center [388, 157] width 166 height 305
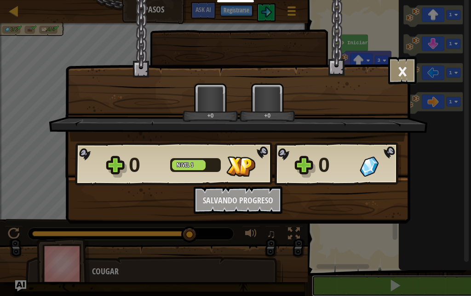
scroll to position [0, 0]
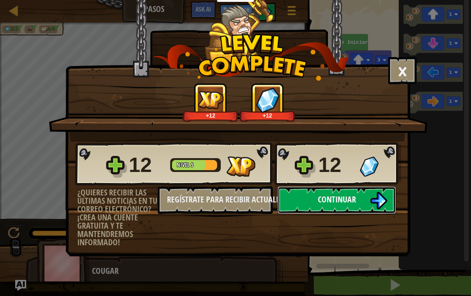
click at [361, 198] on button "Continuar" at bounding box center [337, 200] width 119 height 28
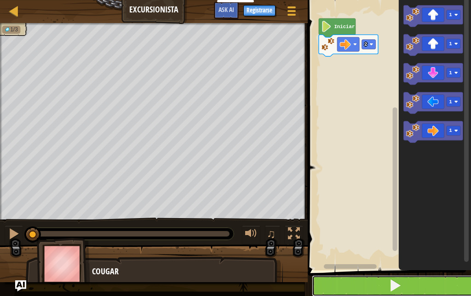
drag, startPoint x: 343, startPoint y: 283, endPoint x: 351, endPoint y: 284, distance: 7.9
click at [351, 284] on button at bounding box center [395, 285] width 166 height 21
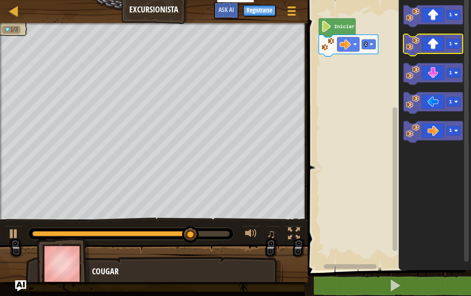
click at [424, 52] on icon "Espacio de trabajo de Blockly" at bounding box center [433, 45] width 59 height 22
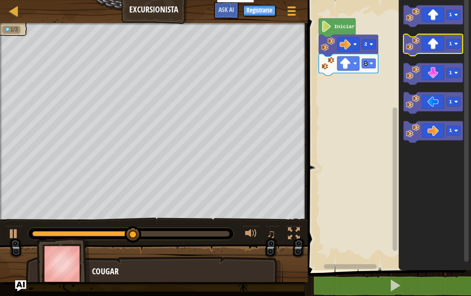
click at [422, 52] on icon "Espacio de trabajo de Blockly" at bounding box center [433, 45] width 59 height 22
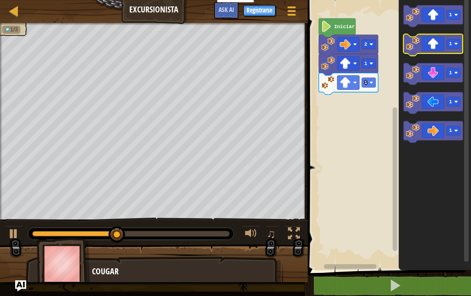
click at [422, 52] on icon "Espacio de trabajo de Blockly" at bounding box center [433, 45] width 59 height 22
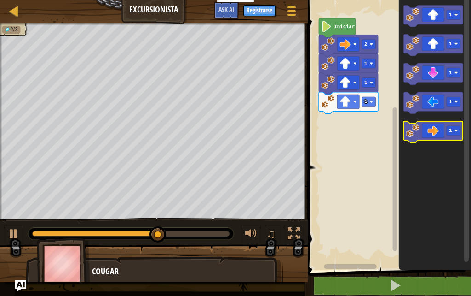
click at [420, 135] on icon "Espacio de trabajo de Blockly" at bounding box center [433, 132] width 59 height 22
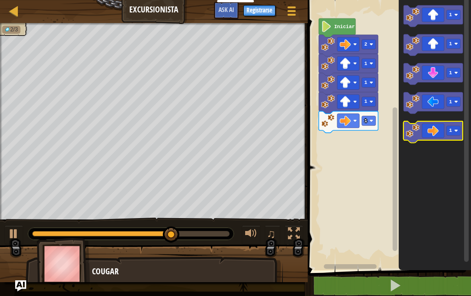
click at [409, 136] on image "Espacio de trabajo de Blockly" at bounding box center [413, 129] width 13 height 13
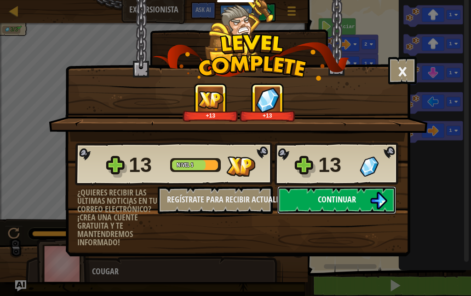
click at [324, 203] on span "Continuar" at bounding box center [337, 199] width 38 height 12
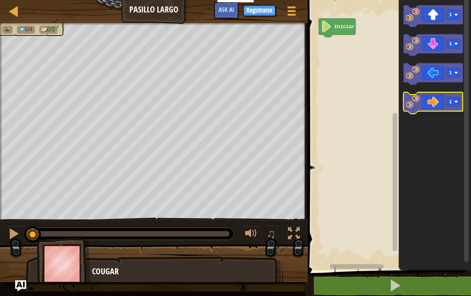
click at [430, 106] on icon "Espacio de trabajo de Blockly" at bounding box center [433, 103] width 59 height 22
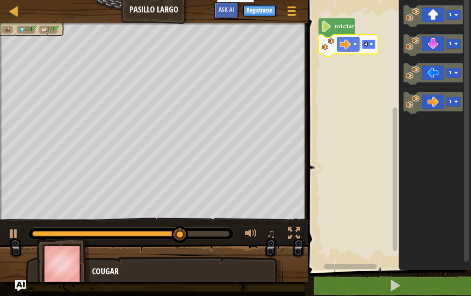
click at [374, 46] on rect "Espacio de trabajo de Blockly" at bounding box center [369, 45] width 14 height 10
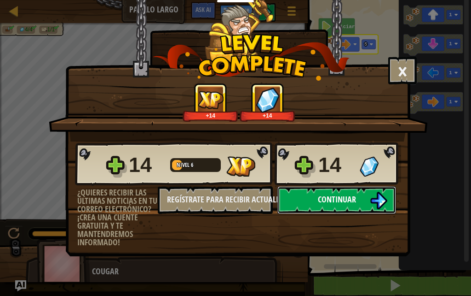
click at [346, 202] on span "Continuar" at bounding box center [337, 199] width 38 height 12
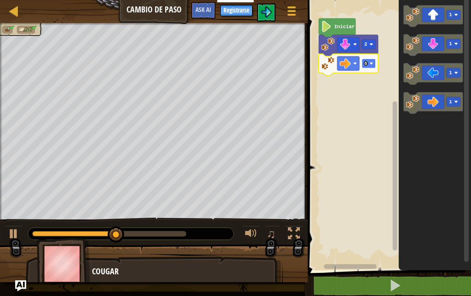
click at [363, 68] on rect "Espacio de trabajo de Blockly" at bounding box center [369, 63] width 14 height 10
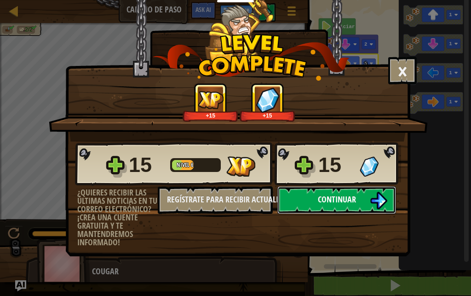
click at [370, 195] on img at bounding box center [378, 200] width 17 height 17
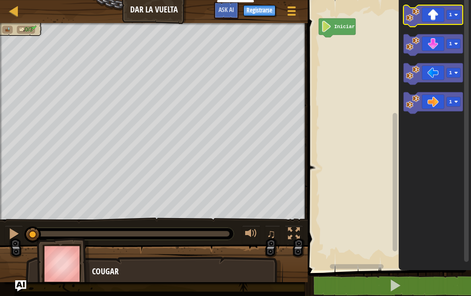
click at [433, 18] on icon "Espacio de trabajo de Blockly" at bounding box center [433, 16] width 59 height 22
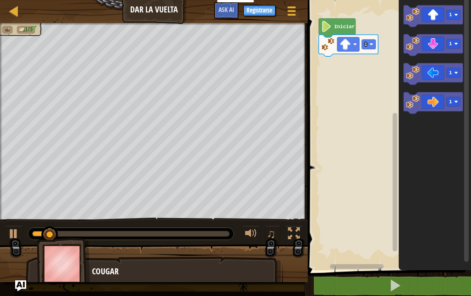
click at [367, 50] on icon "Espacio de trabajo de Blockly" at bounding box center [348, 46] width 59 height 22
click at [372, 41] on rect "Espacio de trabajo de Blockly" at bounding box center [369, 45] width 14 height 10
click at [422, 74] on icon "Espacio de trabajo de Blockly" at bounding box center [433, 74] width 59 height 22
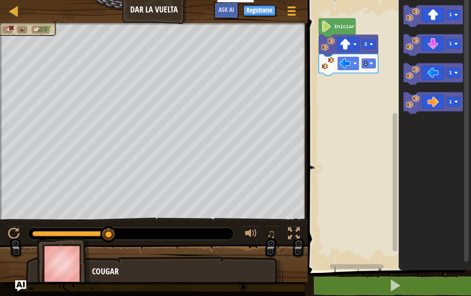
click at [359, 63] on rect "Espacio de trabajo de Blockly" at bounding box center [349, 63] width 22 height 14
click at [349, 64] on image "Espacio de trabajo de Blockly" at bounding box center [345, 63] width 11 height 11
click at [349, 65] on image "Espacio de trabajo de Blockly" at bounding box center [345, 63] width 11 height 11
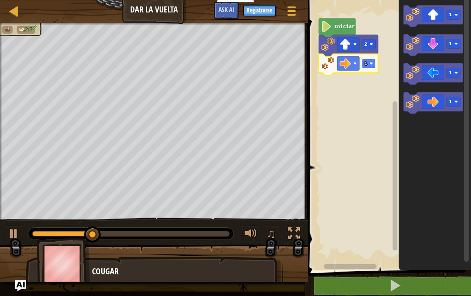
click at [367, 68] on rect "Espacio de trabajo de Blockly" at bounding box center [369, 63] width 14 height 10
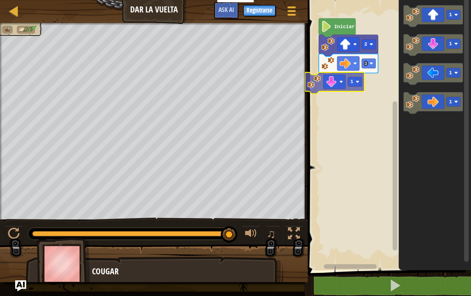
click at [336, 81] on div "Iniciar 2 3 1 1 1 1 1" at bounding box center [388, 132] width 166 height 274
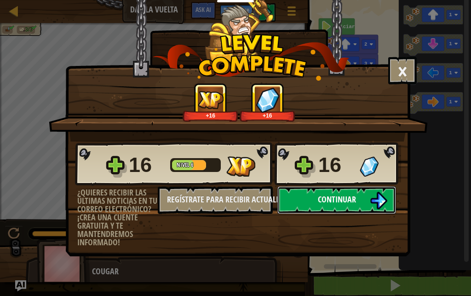
click at [367, 193] on button "Continuar" at bounding box center [337, 200] width 119 height 28
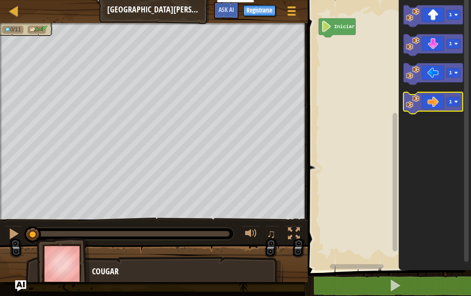
click at [434, 105] on icon "Espacio de trabajo de Blockly" at bounding box center [433, 103] width 59 height 22
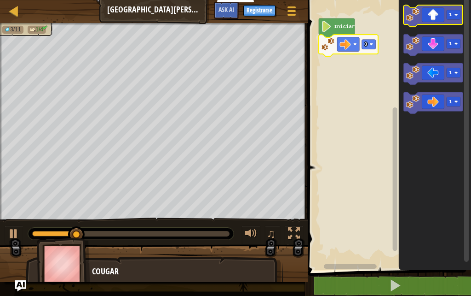
click at [429, 20] on icon "Espacio de trabajo de Blockly" at bounding box center [433, 16] width 59 height 22
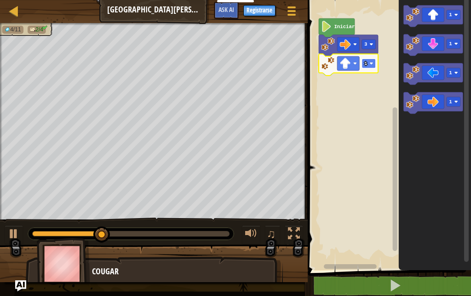
click at [369, 63] on rect "Espacio de trabajo de Blockly" at bounding box center [369, 63] width 14 height 10
click at [438, 78] on icon "Espacio de trabajo de Blockly" at bounding box center [433, 74] width 59 height 22
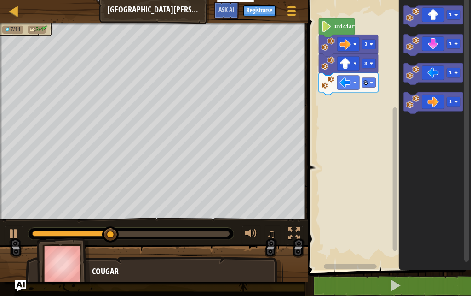
click at [361, 87] on icon "Espacio de trabajo de Blockly" at bounding box center [348, 84] width 59 height 22
click at [368, 88] on icon "Espacio de trabajo de Blockly" at bounding box center [348, 84] width 59 height 22
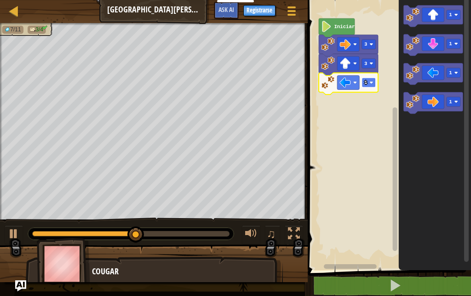
click at [372, 78] on rect "Espacio de trabajo de Blockly" at bounding box center [369, 83] width 14 height 10
click at [425, 53] on icon "Espacio de trabajo de Blockly" at bounding box center [433, 45] width 59 height 22
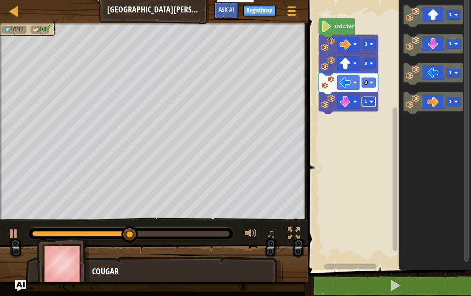
click at [372, 98] on rect "Espacio de trabajo de Blockly" at bounding box center [369, 102] width 14 height 10
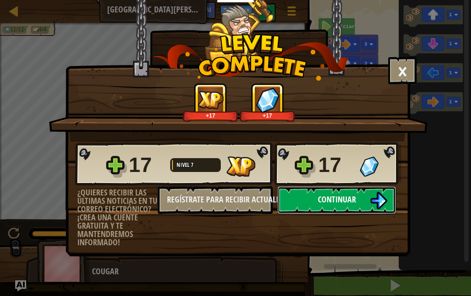
click at [371, 207] on img at bounding box center [378, 200] width 17 height 17
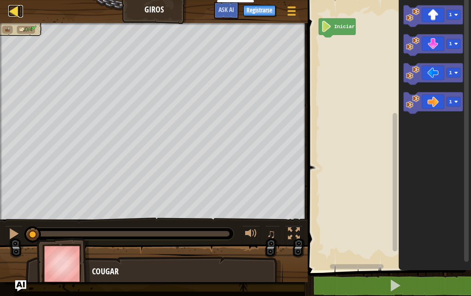
click at [13, 15] on div at bounding box center [14, 11] width 12 height 12
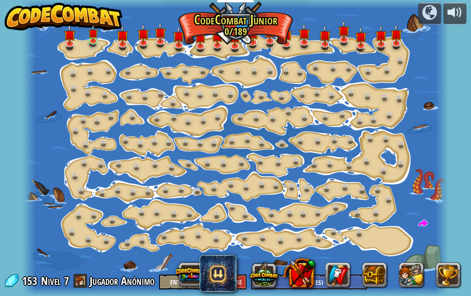
select select "es-ES"
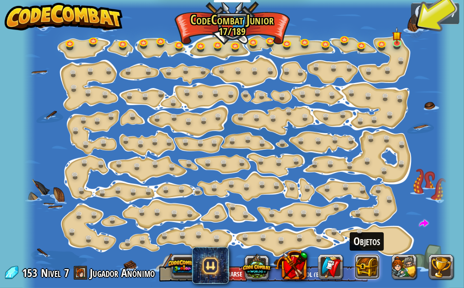
click at [368, 268] on button at bounding box center [367, 266] width 25 height 25
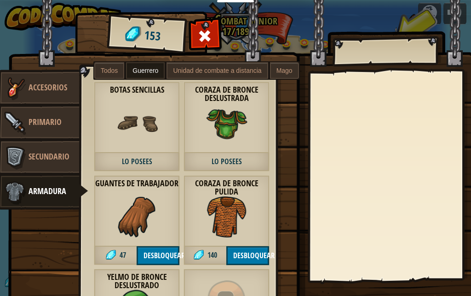
click at [237, 157] on span "Lo Posees" at bounding box center [227, 161] width 86 height 19
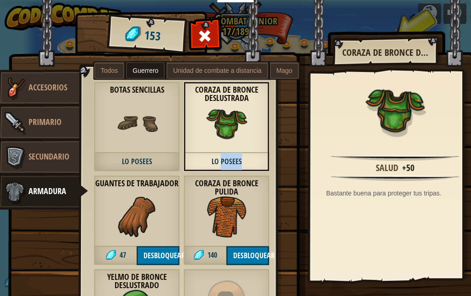
click at [235, 157] on span "Lo Posees" at bounding box center [227, 161] width 86 height 19
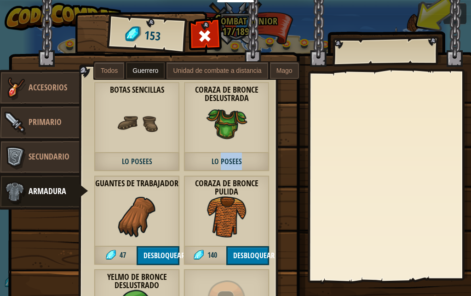
click at [235, 157] on span "Lo Posees" at bounding box center [227, 161] width 86 height 19
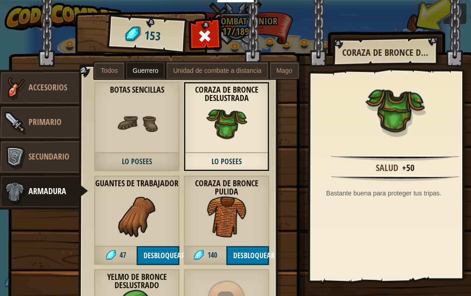
click at [431, 176] on img at bounding box center [395, 178] width 129 height 6
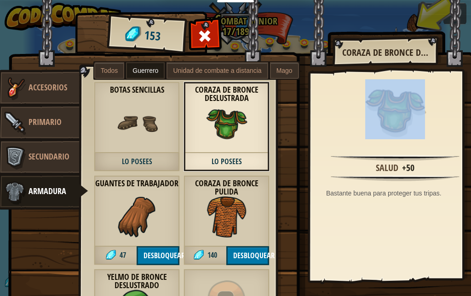
drag, startPoint x: 381, startPoint y: 152, endPoint x: 372, endPoint y: 144, distance: 12.1
click at [380, 151] on div "Salud +50 Bastante buena para proteger tus tripas." at bounding box center [395, 175] width 170 height 207
click at [370, 142] on img at bounding box center [397, 114] width 60 height 60
click at [313, 160] on div "Salud +50 Bastante buena para proteger tus tripas." at bounding box center [395, 175] width 170 height 207
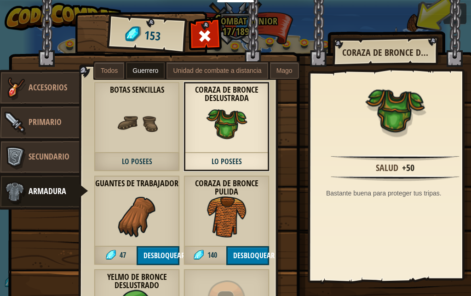
drag, startPoint x: 325, startPoint y: 205, endPoint x: 330, endPoint y: 210, distance: 6.8
click at [326, 206] on div "Salud +50 Bastante buena para proteger tus tripas." at bounding box center [395, 175] width 170 height 207
click at [59, 156] on span "Secundario" at bounding box center [49, 157] width 41 height 12
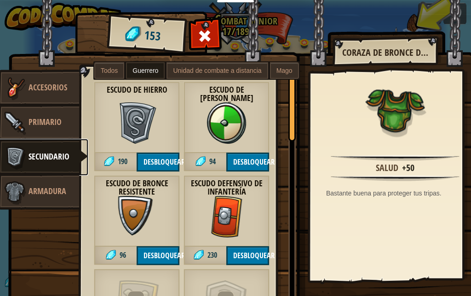
click at [58, 158] on span "Secundario" at bounding box center [49, 157] width 41 height 12
click at [47, 121] on span "Primario" at bounding box center [45, 122] width 33 height 12
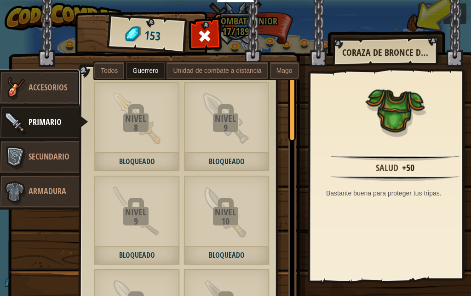
click at [47, 86] on span "Accesorios" at bounding box center [48, 87] width 39 height 12
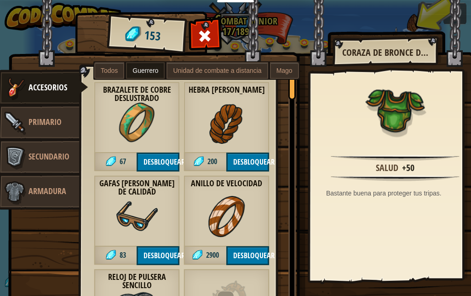
click at [123, 67] on label "Todos" at bounding box center [109, 70] width 30 height 17
click at [118, 69] on span "Todos" at bounding box center [109, 70] width 17 height 7
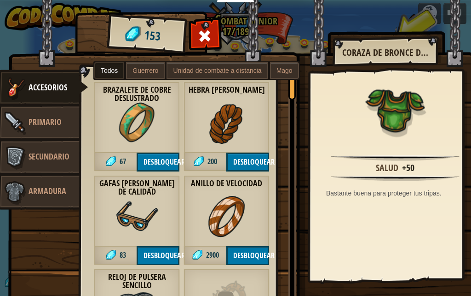
click at [197, 73] on span "Unidad de combate a distancia" at bounding box center [217, 70] width 88 height 7
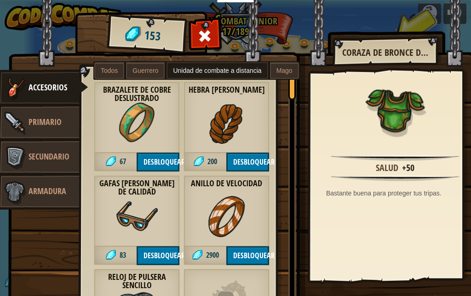
click at [291, 63] on label "Mago" at bounding box center [284, 70] width 29 height 17
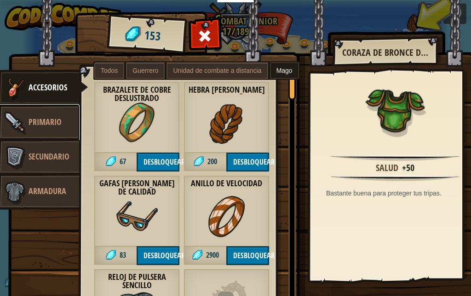
click at [50, 118] on span "Primario" at bounding box center [45, 122] width 33 height 12
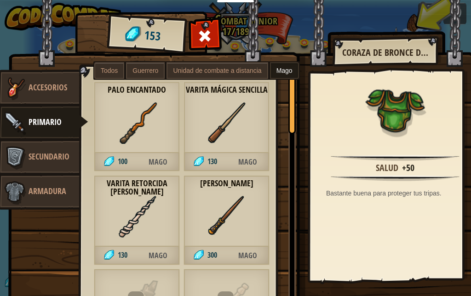
click at [112, 74] on span "Todos" at bounding box center [109, 70] width 17 height 7
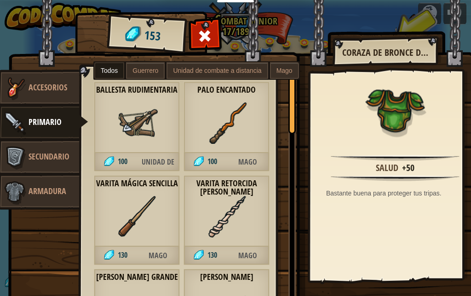
click at [133, 68] on span "Guerrero" at bounding box center [146, 70] width 26 height 7
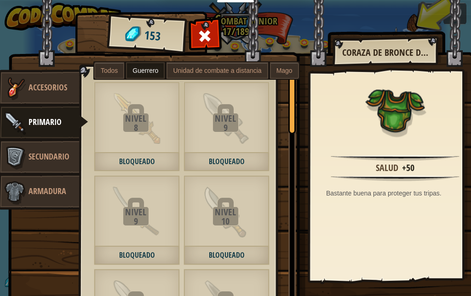
click at [120, 71] on label "Todos" at bounding box center [109, 70] width 30 height 17
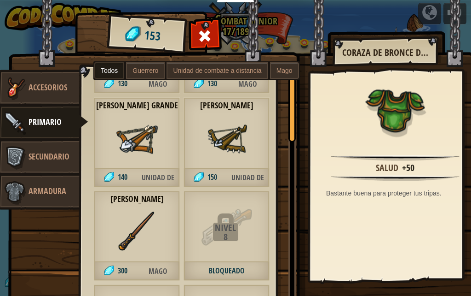
scroll to position [184, 0]
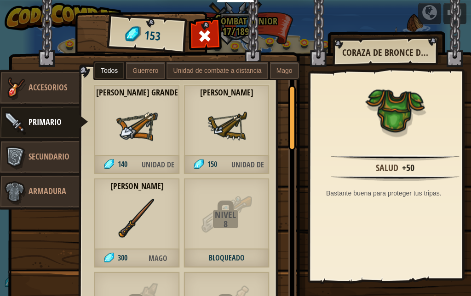
click at [240, 128] on img at bounding box center [226, 125] width 41 height 41
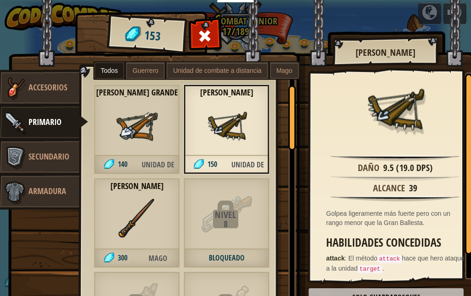
drag, startPoint x: 254, startPoint y: 145, endPoint x: 243, endPoint y: 164, distance: 22.0
click at [250, 146] on div "[PERSON_NAME] 150 Unidad de combate a distancia" at bounding box center [227, 129] width 86 height 90
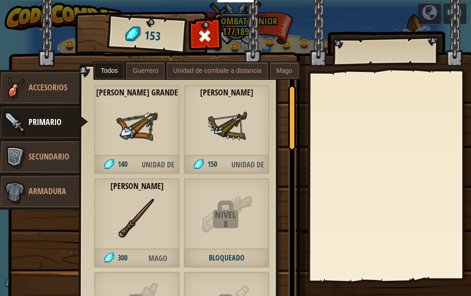
click at [243, 162] on span "Unidad de combate a distancia" at bounding box center [248, 164] width 43 height 19
click at [241, 160] on span "Unidad de combate a distancia" at bounding box center [248, 164] width 43 height 19
click at [240, 160] on span "Unidad de combate a distancia" at bounding box center [248, 164] width 43 height 19
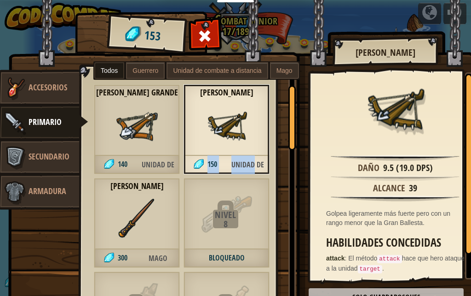
click at [237, 138] on img at bounding box center [226, 125] width 41 height 41
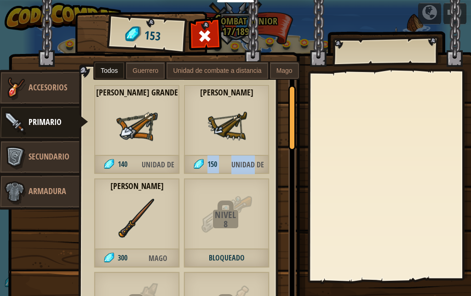
click at [235, 138] on img at bounding box center [226, 125] width 41 height 41
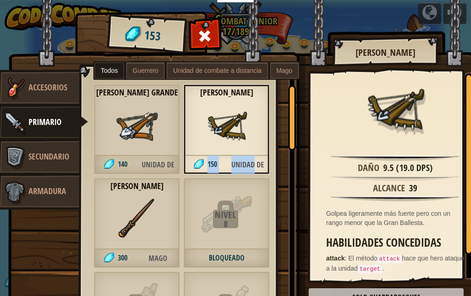
scroll to position [0, 0]
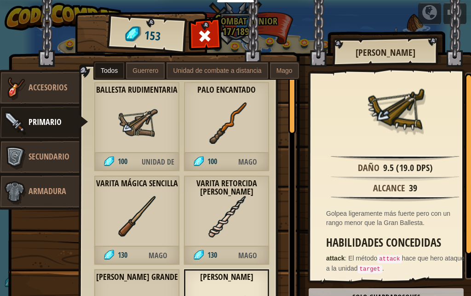
click at [235, 142] on img at bounding box center [226, 122] width 41 height 41
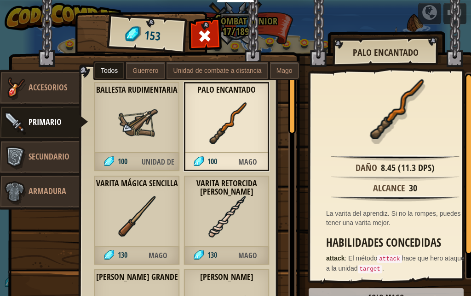
click at [132, 131] on img at bounding box center [136, 122] width 41 height 41
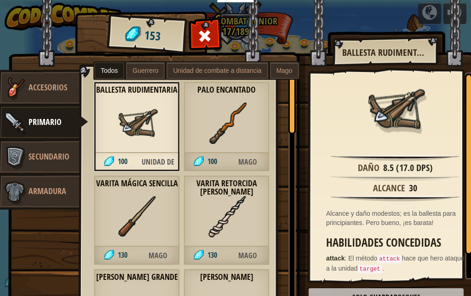
click at [165, 224] on div "Varita Mágica Sencilla 130 Mago" at bounding box center [137, 220] width 86 height 90
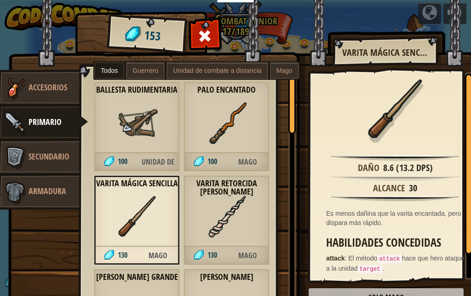
click at [219, 215] on img at bounding box center [226, 216] width 41 height 41
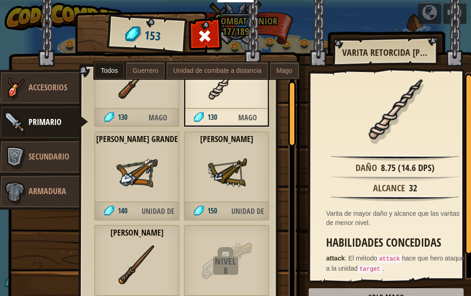
scroll to position [138, 0]
click at [237, 167] on img at bounding box center [226, 171] width 41 height 41
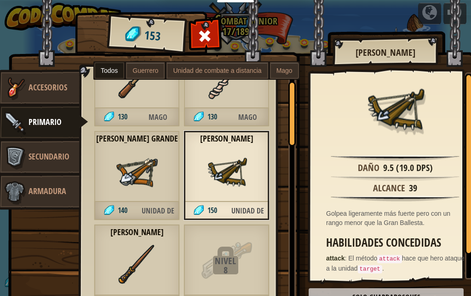
click at [379, 157] on img at bounding box center [395, 158] width 129 height 6
drag, startPoint x: 218, startPoint y: 239, endPoint x: 223, endPoint y: 247, distance: 9.7
click at [221, 244] on div "Nivel 8 Bloqueado" at bounding box center [227, 269] width 86 height 90
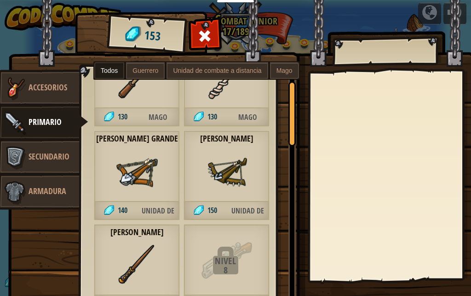
click at [225, 256] on div "Nivel" at bounding box center [226, 260] width 84 height 9
drag, startPoint x: 225, startPoint y: 254, endPoint x: 234, endPoint y: 235, distance: 21.4
click at [228, 249] on div "Nivel 8 Bloqueado" at bounding box center [227, 269] width 86 height 90
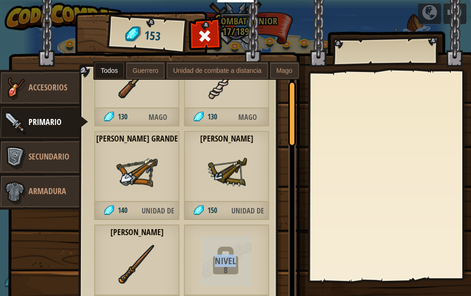
click at [215, 173] on img at bounding box center [226, 171] width 41 height 41
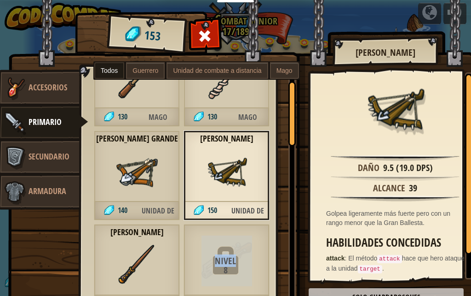
click at [284, 15] on div "Objetos 153 Misceláneos Accesorios Primario Secundario Armadura Todos Guerrero …" at bounding box center [247, 14] width 471 height 1
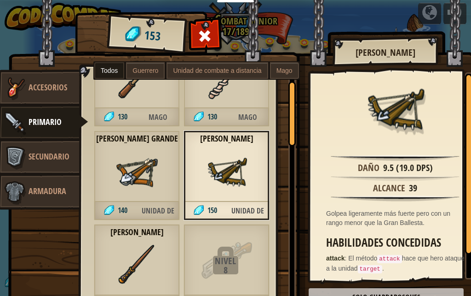
click at [270, 62] on div "Todos Guerrero Unidad de combate a distancia Mago" at bounding box center [196, 70] width 207 height 18
click at [284, 70] on span "Mago" at bounding box center [285, 70] width 16 height 7
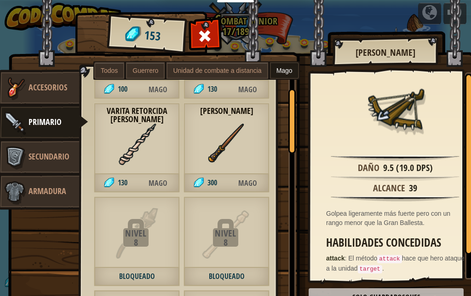
scroll to position [0, 0]
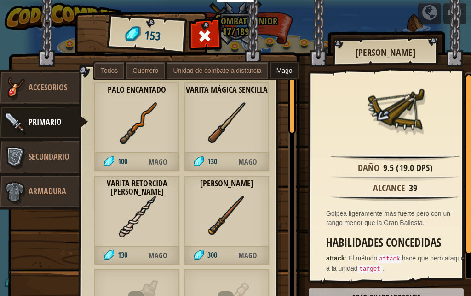
click at [153, 135] on img at bounding box center [136, 122] width 41 height 41
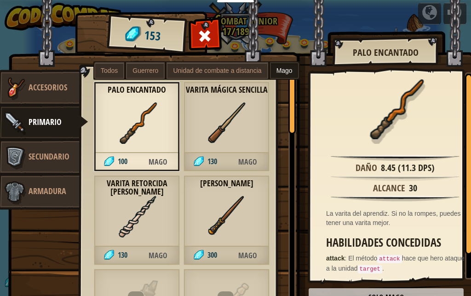
click at [112, 64] on label "Todos" at bounding box center [109, 70] width 30 height 17
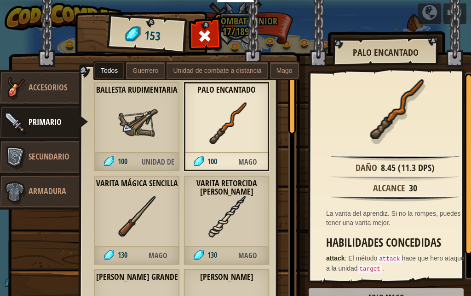
drag, startPoint x: 284, startPoint y: 157, endPoint x: 249, endPoint y: 148, distance: 36.3
click at [281, 157] on div "Ballesta rudimentaria 100 Unidad de combate a distancia Palo Encantado 100 Mago…" at bounding box center [192, 184] width 224 height 233
drag, startPoint x: 140, startPoint y: 128, endPoint x: 134, endPoint y: 125, distance: 6.0
click at [135, 124] on img at bounding box center [136, 122] width 41 height 41
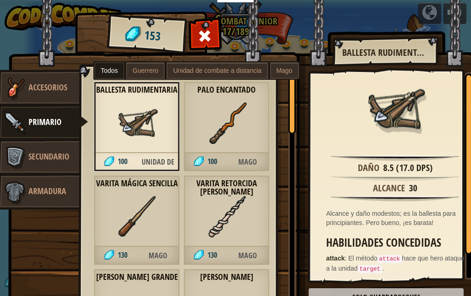
click at [134, 127] on img at bounding box center [136, 122] width 41 height 41
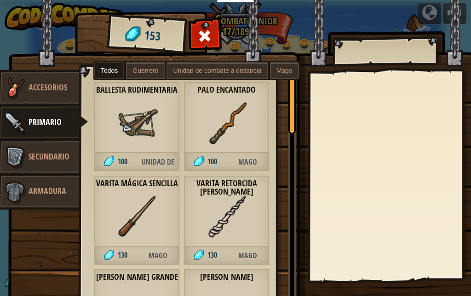
click at [131, 128] on img at bounding box center [136, 122] width 41 height 41
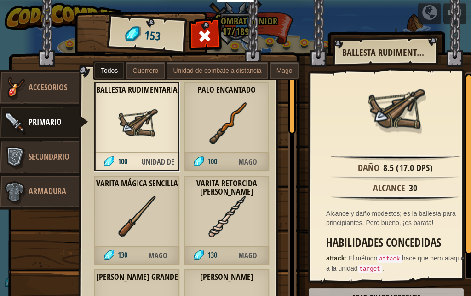
drag, startPoint x: 129, startPoint y: 131, endPoint x: 129, endPoint y: 116, distance: 14.7
click at [129, 118] on img at bounding box center [136, 122] width 41 height 41
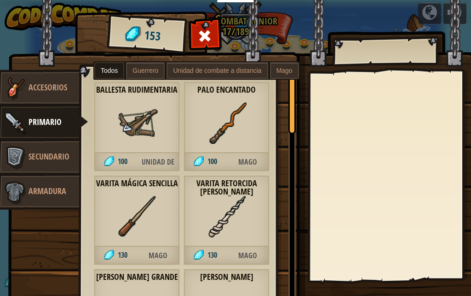
click at [130, 114] on img at bounding box center [136, 122] width 41 height 41
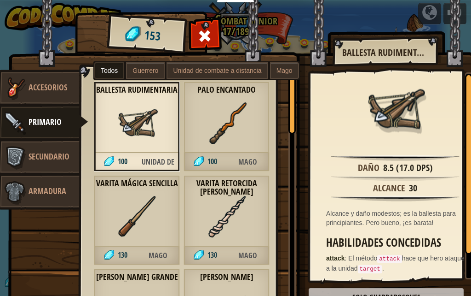
click at [131, 114] on img at bounding box center [136, 122] width 41 height 41
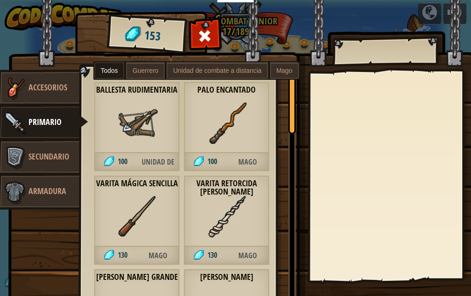
click at [131, 114] on img at bounding box center [136, 122] width 41 height 41
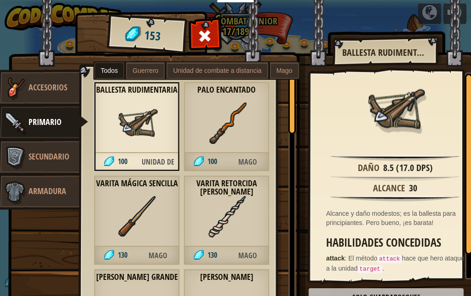
drag, startPoint x: 398, startPoint y: 193, endPoint x: 389, endPoint y: 195, distance: 9.0
click at [397, 192] on div "Alcance" at bounding box center [389, 187] width 32 height 13
drag, startPoint x: 385, startPoint y: 197, endPoint x: 361, endPoint y: 191, distance: 24.2
click at [376, 196] on img at bounding box center [395, 198] width 129 height 6
click at [158, 159] on span "Unidad de combate a distancia" at bounding box center [158, 161] width 43 height 19
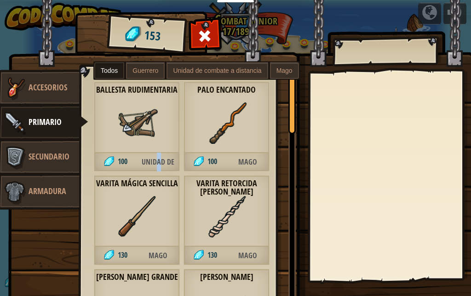
click at [158, 159] on span "Unidad de combate a distancia" at bounding box center [158, 161] width 43 height 19
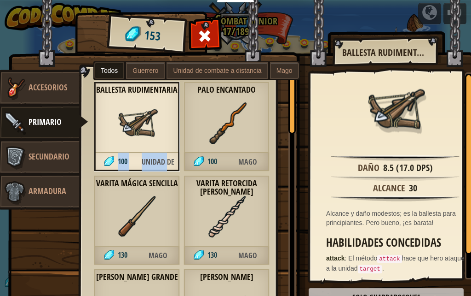
click at [158, 159] on span "Unidad de combate a distancia" at bounding box center [158, 161] width 43 height 19
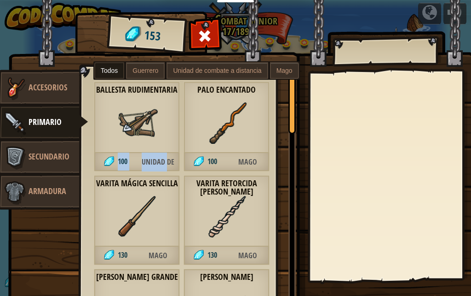
click at [107, 161] on img at bounding box center [109, 161] width 10 height 10
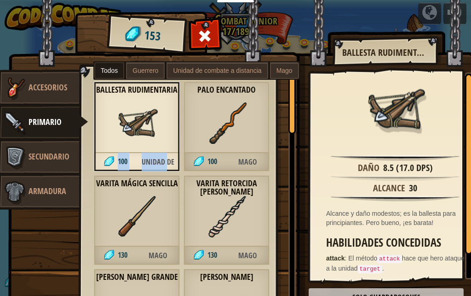
click at [108, 162] on img at bounding box center [109, 161] width 10 height 10
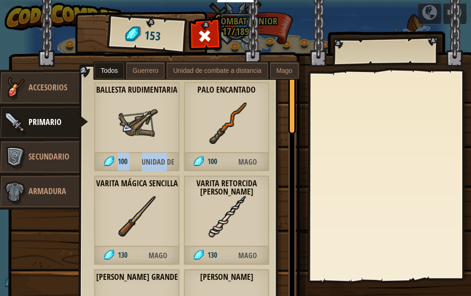
click at [108, 162] on img at bounding box center [109, 161] width 10 height 10
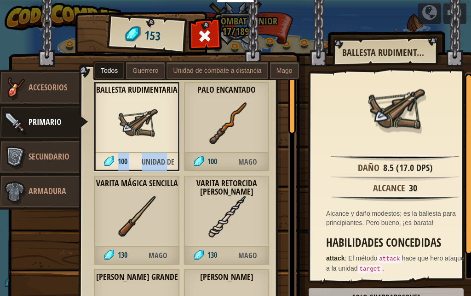
click at [108, 162] on img at bounding box center [109, 161] width 10 height 10
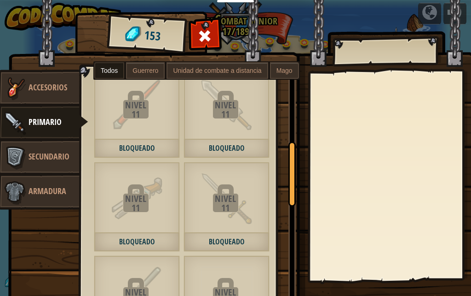
scroll to position [1105, 0]
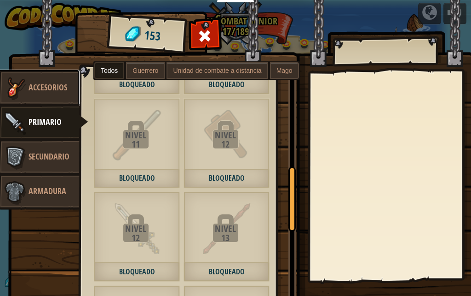
click at [39, 90] on span "Accesorios" at bounding box center [48, 87] width 39 height 12
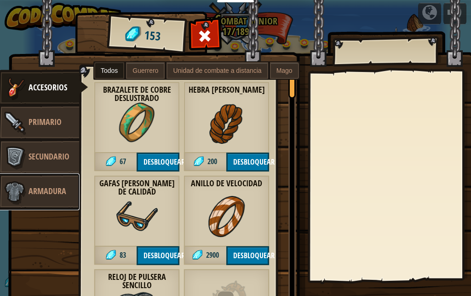
click at [69, 193] on link "Armadura" at bounding box center [39, 191] width 82 height 37
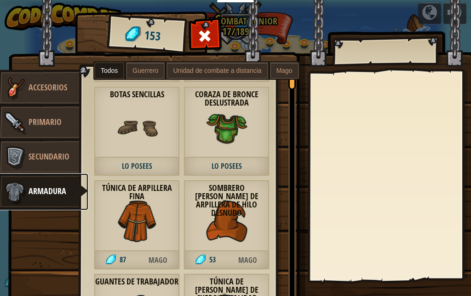
scroll to position [0, 0]
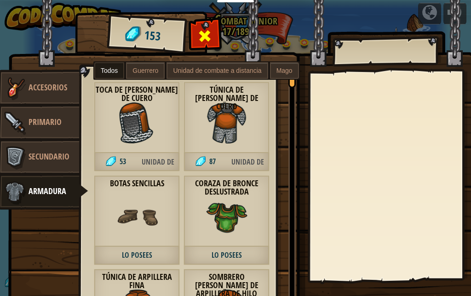
click at [205, 26] on div at bounding box center [205, 38] width 29 height 29
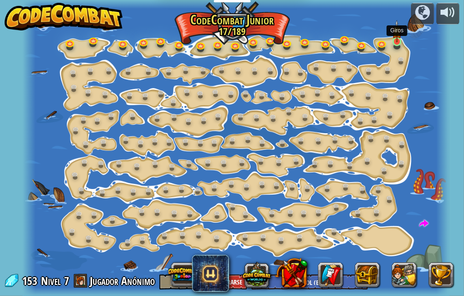
click at [396, 39] on img at bounding box center [397, 31] width 10 height 23
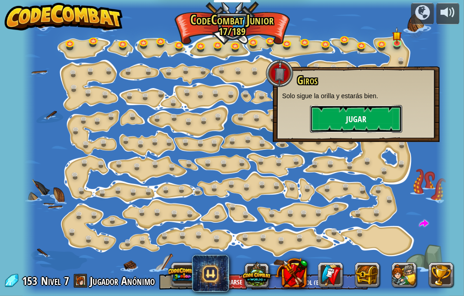
drag, startPoint x: 364, startPoint y: 116, endPoint x: 346, endPoint y: 108, distance: 20.2
click at [346, 108] on button "Jugar" at bounding box center [356, 119] width 92 height 28
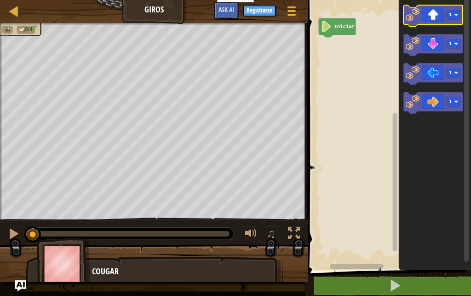
click at [439, 15] on icon "Espacio de trabajo de Blockly" at bounding box center [433, 16] width 59 height 22
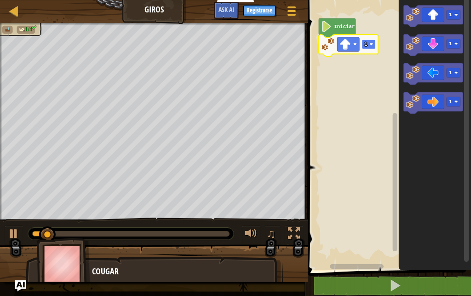
click at [368, 44] on rect "Espacio de trabajo de Blockly" at bounding box center [369, 45] width 14 height 10
click at [369, 42] on rect "Espacio de trabajo de Blockly" at bounding box center [369, 45] width 14 height 10
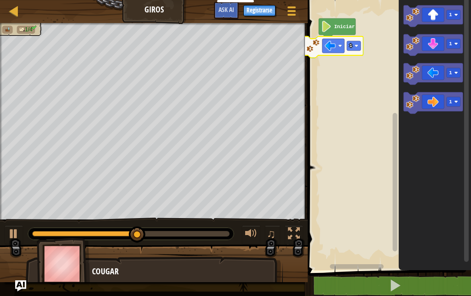
click at [328, 48] on div "Iniciar 1 1 1 1 1" at bounding box center [388, 132] width 166 height 274
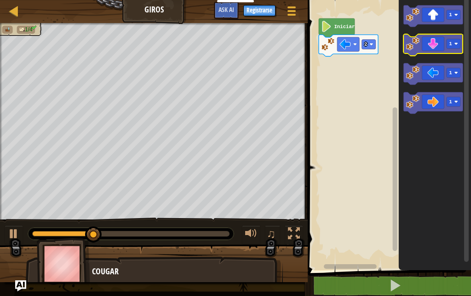
click at [433, 48] on icon "Espacio de trabajo de Blockly" at bounding box center [433, 45] width 59 height 22
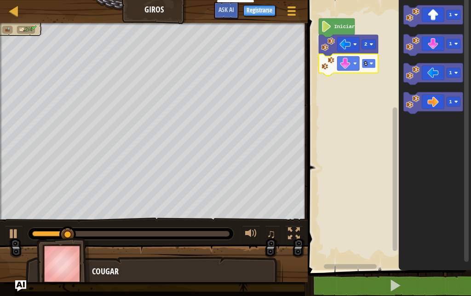
click at [370, 64] on image "Espacio de trabajo de Blockly" at bounding box center [372, 64] width 4 height 4
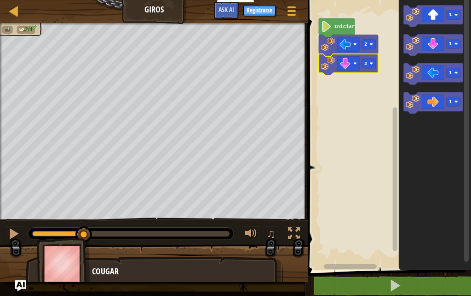
click at [404, 100] on icon "1 1 1 1" at bounding box center [435, 132] width 72 height 274
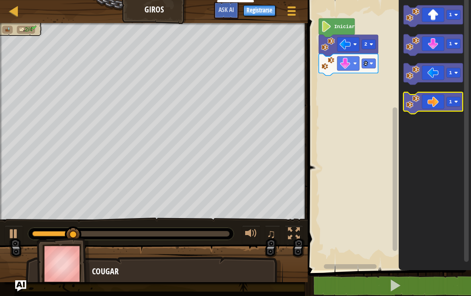
click at [416, 103] on image "Espacio de trabajo de Blockly" at bounding box center [413, 101] width 13 height 13
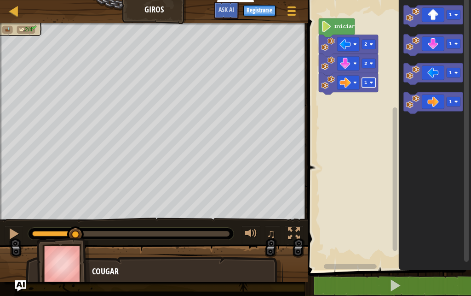
click at [372, 83] on image "Espacio de trabajo de Blockly" at bounding box center [372, 83] width 4 height 4
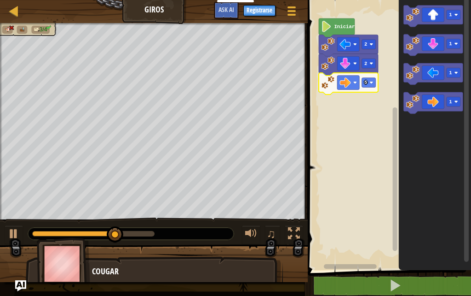
click at [376, 90] on icon "Espacio de trabajo de Blockly" at bounding box center [348, 84] width 59 height 22
click at [367, 83] on text "5" at bounding box center [366, 83] width 3 height 6
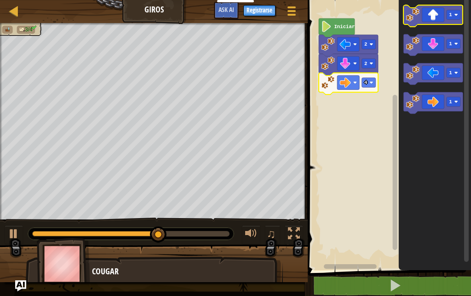
click at [434, 18] on icon "Espacio de trabajo de Blockly" at bounding box center [433, 16] width 59 height 22
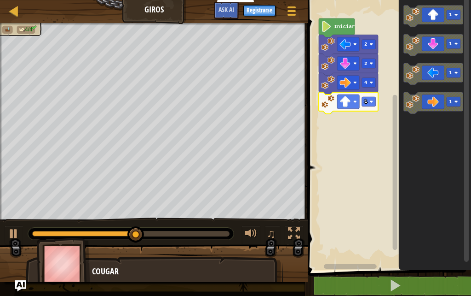
click at [367, 106] on icon "Espacio de trabajo de Blockly" at bounding box center [348, 103] width 59 height 22
click at [367, 105] on rect "Espacio de trabajo de Blockly" at bounding box center [369, 102] width 14 height 10
click at [367, 101] on text "2" at bounding box center [366, 102] width 3 height 6
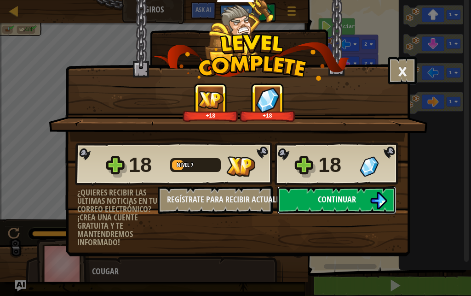
click at [350, 197] on span "Continuar" at bounding box center [337, 199] width 38 height 12
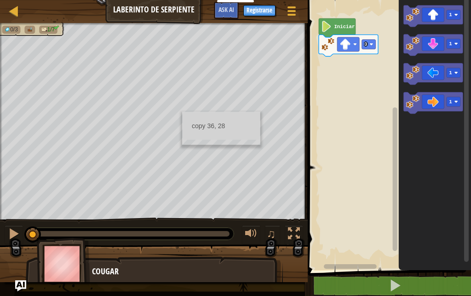
drag, startPoint x: 184, startPoint y: 111, endPoint x: 193, endPoint y: 112, distance: 9.3
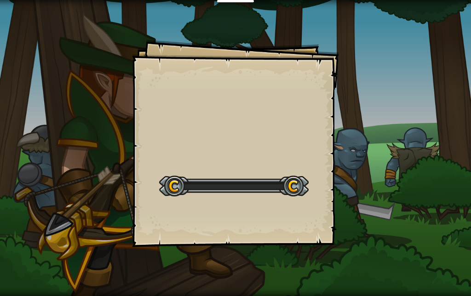
drag, startPoint x: 6, startPoint y: 101, endPoint x: 91, endPoint y: 87, distance: 86.4
drag, startPoint x: 91, startPoint y: 87, endPoint x: 138, endPoint y: 74, distance: 48.6
drag, startPoint x: 138, startPoint y: 74, endPoint x: 162, endPoint y: 70, distance: 24.4
drag, startPoint x: 162, startPoint y: 70, endPoint x: 107, endPoint y: 87, distance: 57.8
click at [107, 87] on div "Giros Goals Start Level Error al cargar desde el servidor. Intenta refrescar la…" at bounding box center [235, 148] width 471 height 296
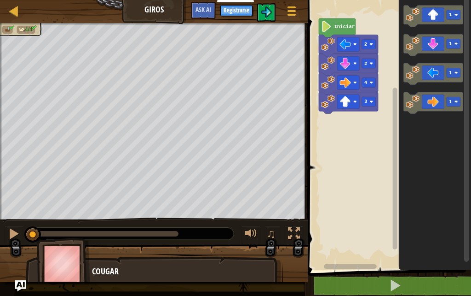
click at [22, 32] on span at bounding box center [22, 30] width 6 height 6
click at [29, 31] on span "4/4" at bounding box center [29, 30] width 8 height 6
click at [246, 15] on button "Registrarse" at bounding box center [237, 10] width 32 height 11
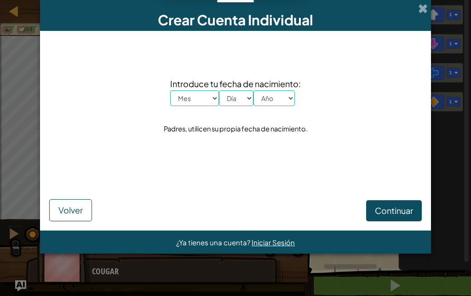
click at [201, 101] on select "Mes Enero Febrero Órdenes de marcha [PERSON_NAME] [PERSON_NAME] Octubre Noviemb…" at bounding box center [194, 98] width 49 height 16
select select "4"
click at [170, 90] on select "Mes Enero Febrero Órdenes de marcha [PERSON_NAME] [PERSON_NAME] Octubre Noviemb…" at bounding box center [194, 98] width 49 height 16
click at [232, 99] on select "Día 1 2 3 4 5 6 7 8 9 10 11 12 13 14 15 16 17 18 19 20 21 22 23 24 25 26 27 28 …" at bounding box center [236, 98] width 35 height 16
click at [214, 144] on div "Introduce tu fecha de nacimiento: Mes Enero Febrero Órdenes de marcha [PERSON_N…" at bounding box center [235, 105] width 373 height 131
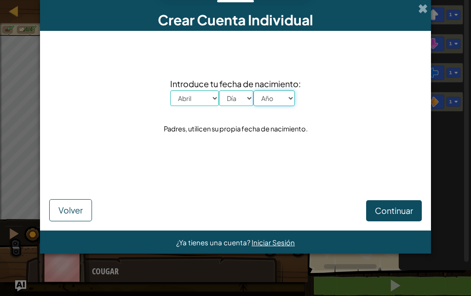
drag, startPoint x: 260, startPoint y: 99, endPoint x: 255, endPoint y: 99, distance: 5.1
click at [259, 99] on select "Año 2025 2024 2023 2022 2021 2020 2019 2018 2017 2016 2015 2014 2013 2012 2011 …" at bounding box center [274, 98] width 41 height 16
click at [254, 90] on select "Año 2025 2024 2023 2022 2021 2020 2019 2018 2017 2016 2015 2014 2013 2012 2011 …" at bounding box center [274, 98] width 41 height 16
click at [276, 96] on select "Año 2025 2024 2023 2022 2021 2020 2019 2018 2017 2016 2015 2014 2013 2012 2011 …" at bounding box center [274, 98] width 41 height 16
select select "2025"
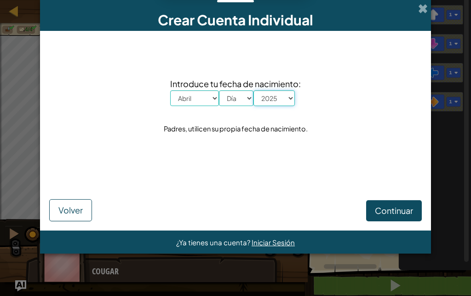
click at [254, 90] on select "Año 2025 2024 2023 2022 2021 2020 2019 2018 2017 2016 2015 2014 2013 2012 2011 …" at bounding box center [274, 98] width 41 height 16
click at [229, 99] on select "Día 1 2 3 4 5 6 7 8 9 10 11 12 13 14 15 16 17 18 19 20 21 22 23 24 25 26 27 28 …" at bounding box center [236, 98] width 35 height 16
select select "1"
click at [219, 90] on select "Día 1 2 3 4 5 6 7 8 9 10 11 12 13 14 15 16 17 18 19 20 21 22 23 24 25 26 27 28 …" at bounding box center [236, 98] width 35 height 16
click at [188, 100] on select "Mes Enero Febrero Órdenes de marcha [PERSON_NAME] [PERSON_NAME] Octubre Noviemb…" at bounding box center [194, 98] width 49 height 16
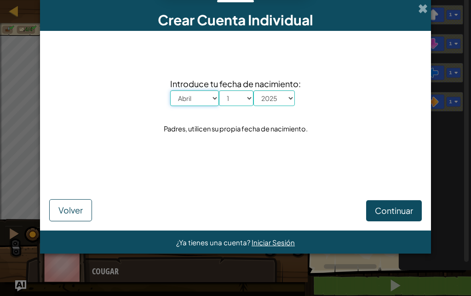
select select
click at [170, 90] on select "Mes Enero Febrero Órdenes de marcha [PERSON_NAME] [PERSON_NAME] Octubre Noviemb…" at bounding box center [194, 98] width 49 height 16
click at [277, 98] on select "Año 2025 2024 2023 2022 2021 2020 2019 2018 2017 2016 2015 2014 2013 2012 2011 …" at bounding box center [274, 98] width 41 height 16
drag, startPoint x: 273, startPoint y: 96, endPoint x: 273, endPoint y: 105, distance: 8.7
click at [273, 104] on select "Año 2025 2024 2023 2022 2021 2020 2019 2018 2017 2016 2015 2014 2013 2012 2011 …" at bounding box center [274, 98] width 41 height 16
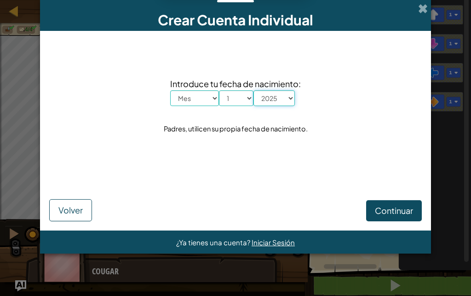
select select "2007"
click at [254, 90] on select "Año 2025 2024 2023 2022 2021 2020 2019 2018 2017 2016 2015 2014 2013 2012 2011 …" at bounding box center [274, 98] width 41 height 16
click at [195, 95] on select "Mes Enero Febrero Órdenes de marcha [PERSON_NAME] [PERSON_NAME] Octubre Noviemb…" at bounding box center [194, 98] width 49 height 16
select select "1"
click at [170, 90] on select "Mes Enero Febrero Órdenes de marcha [PERSON_NAME] [PERSON_NAME] Octubre Noviemb…" at bounding box center [194, 98] width 49 height 16
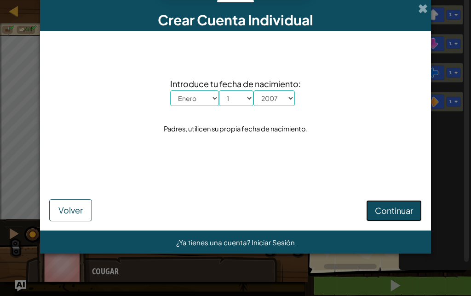
click at [405, 212] on span "Continuar" at bounding box center [394, 210] width 38 height 11
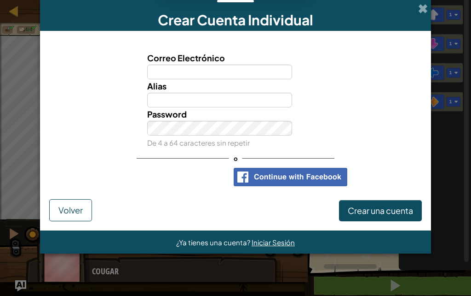
click at [178, 61] on span "Correo Electrónico" at bounding box center [186, 57] width 78 height 11
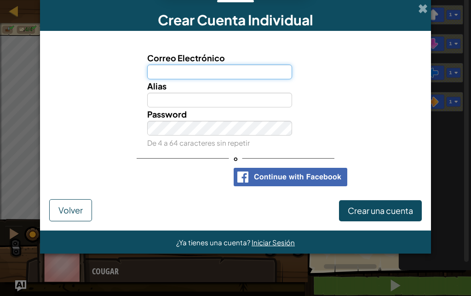
click at [178, 64] on input "Correo Electrónico" at bounding box center [220, 71] width 146 height 15
type input "coño"
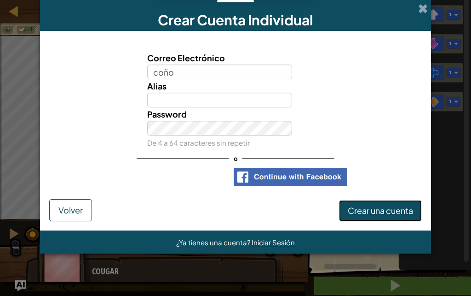
drag, startPoint x: 348, startPoint y: 206, endPoint x: 354, endPoint y: 220, distance: 15.7
click at [349, 207] on span "Crear una cuenta" at bounding box center [380, 210] width 65 height 11
click at [62, 220] on form "Correo Electrónico coño Alias Password De 4 a 64 caracteres sin repetir o Crear…" at bounding box center [235, 130] width 391 height 199
click at [63, 219] on button "Volver" at bounding box center [70, 210] width 43 height 22
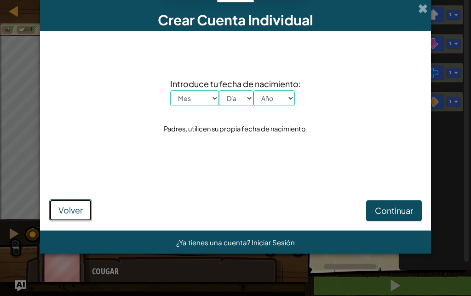
click at [66, 213] on button "Volver" at bounding box center [70, 210] width 43 height 22
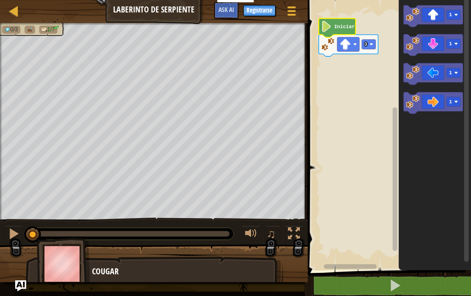
click at [348, 26] on text "Iniciar" at bounding box center [345, 27] width 21 height 6
click at [288, 234] on div at bounding box center [294, 233] width 12 height 12
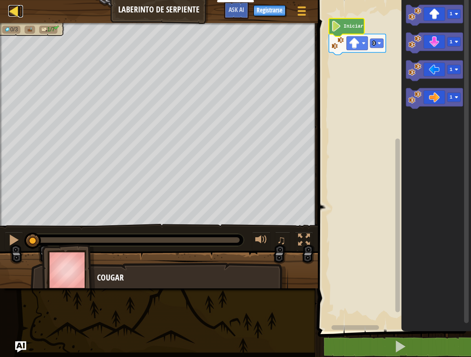
click at [12, 14] on div at bounding box center [14, 11] width 12 height 12
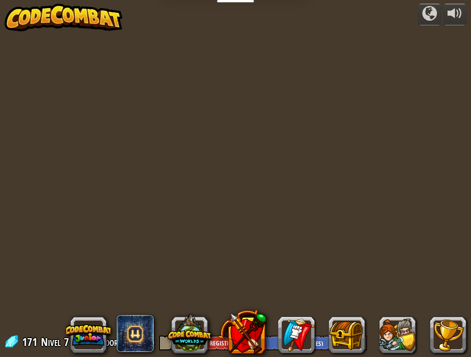
select select "es-ES"
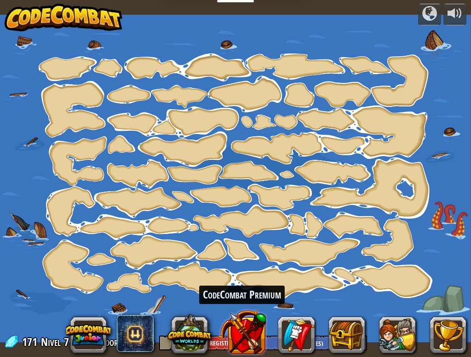
select select "es-ES"
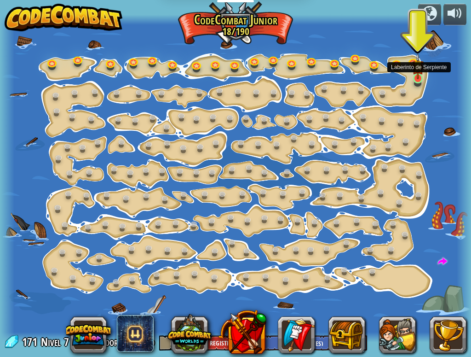
click at [413, 75] on img at bounding box center [419, 66] width 12 height 26
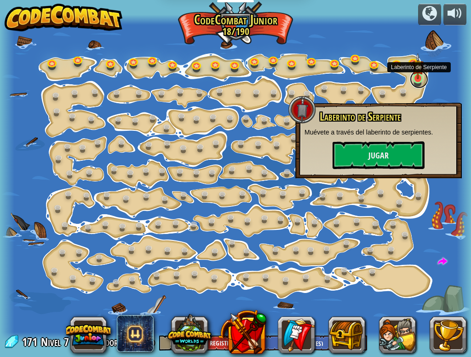
click at [413, 79] on link at bounding box center [419, 79] width 18 height 18
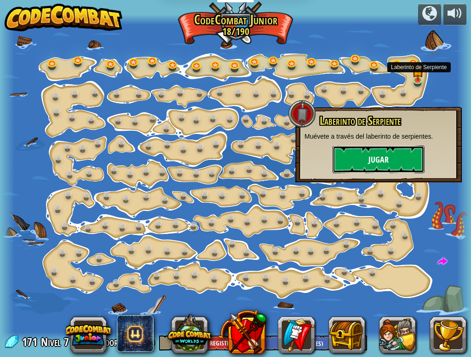
click at [365, 150] on button "Jugar" at bounding box center [379, 160] width 92 height 28
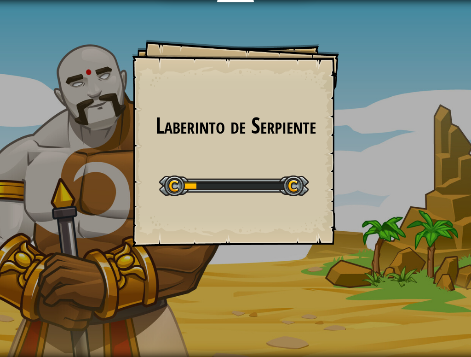
drag, startPoint x: 225, startPoint y: 240, endPoint x: 234, endPoint y: 261, distance: 22.7
click at [234, 261] on div "Laberinto de Serpiente Goals Start Level Error al cargar desde el servidor. Int…" at bounding box center [235, 178] width 471 height 357
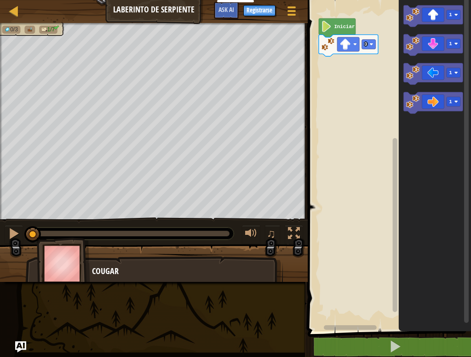
click at [216, 186] on div "Mapa Laberinto de Serpiente Menú del Juego Registrarse Ask AI 1 ההההההההההההההה…" at bounding box center [235, 178] width 471 height 357
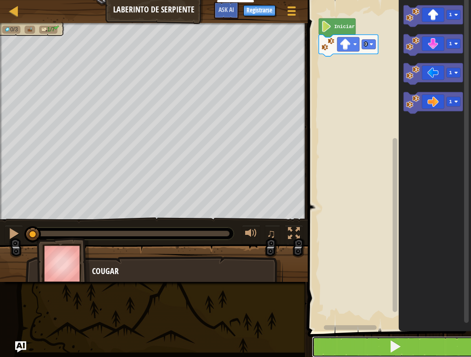
click at [344, 295] on button at bounding box center [395, 346] width 166 height 21
